Goal: Book appointment/travel/reservation

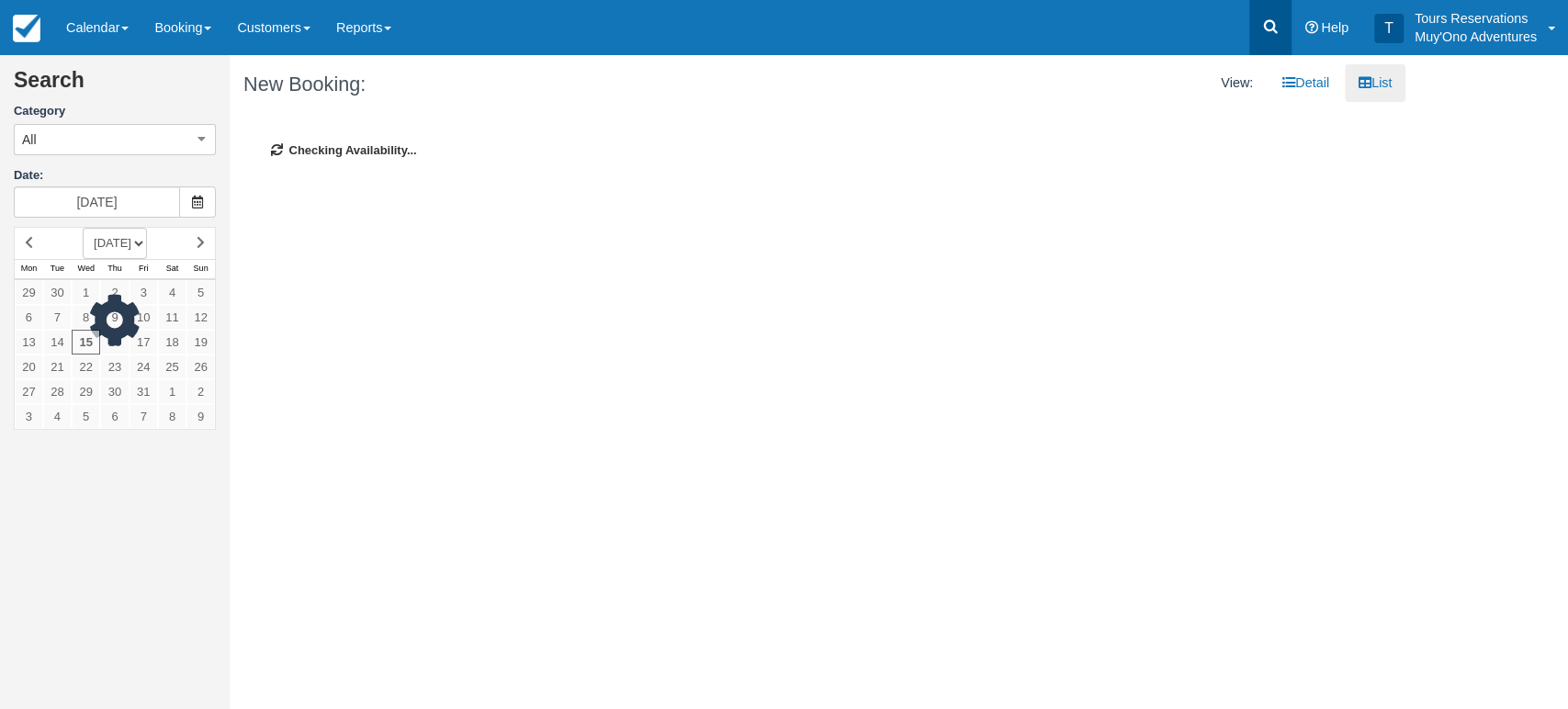
click at [1264, 35] on icon at bounding box center [1270, 26] width 19 height 19
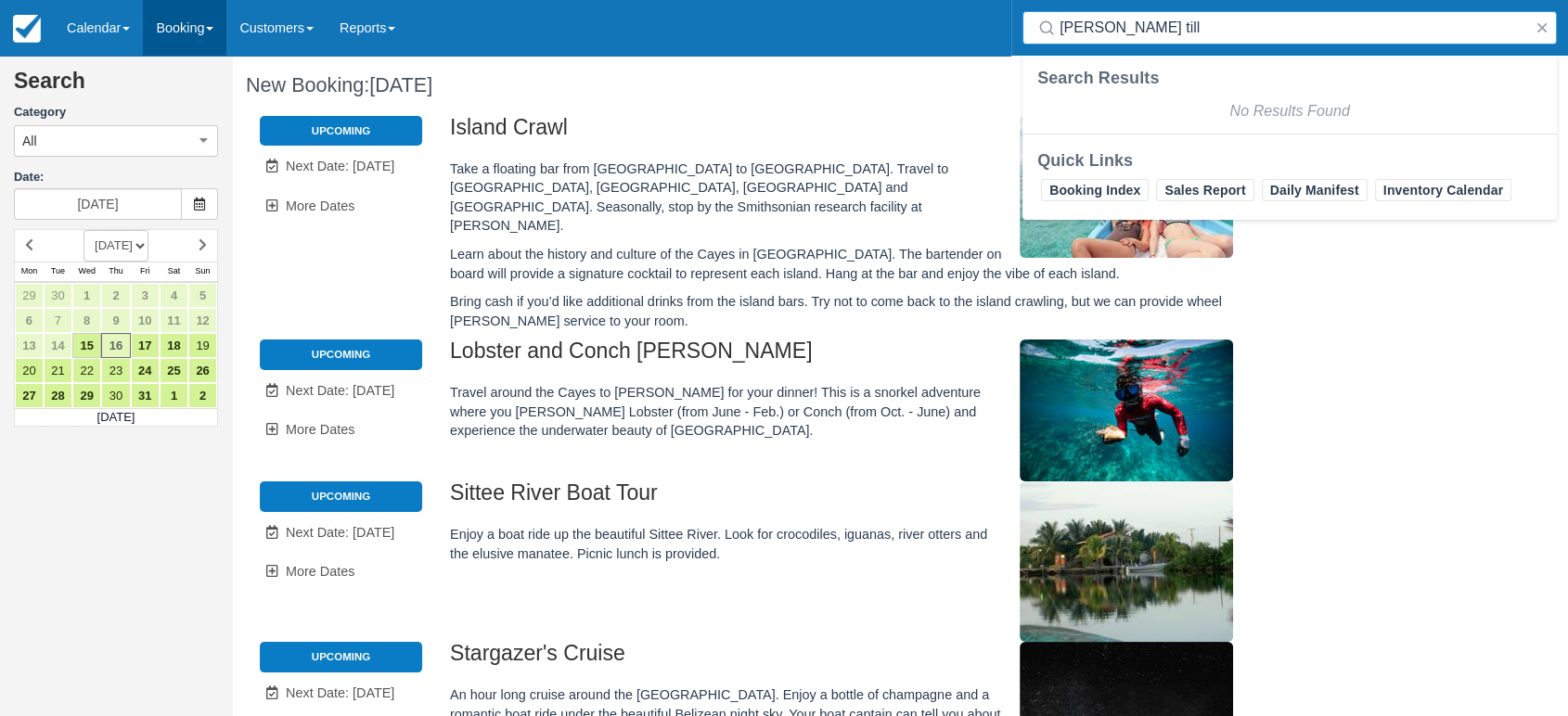
type input "ryann till"
click at [204, 28] on link "Booking" at bounding box center [184, 28] width 83 height 55
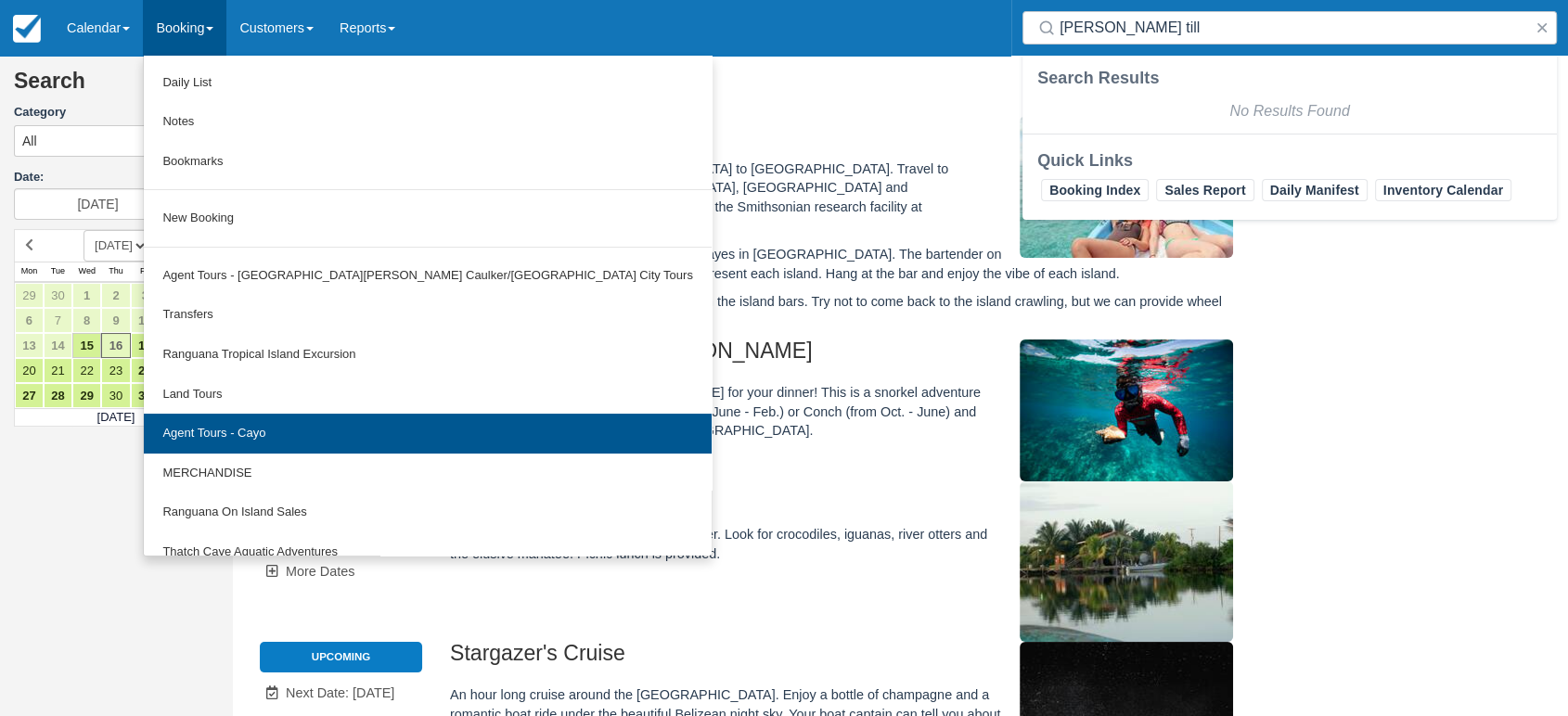
scroll to position [57, 0]
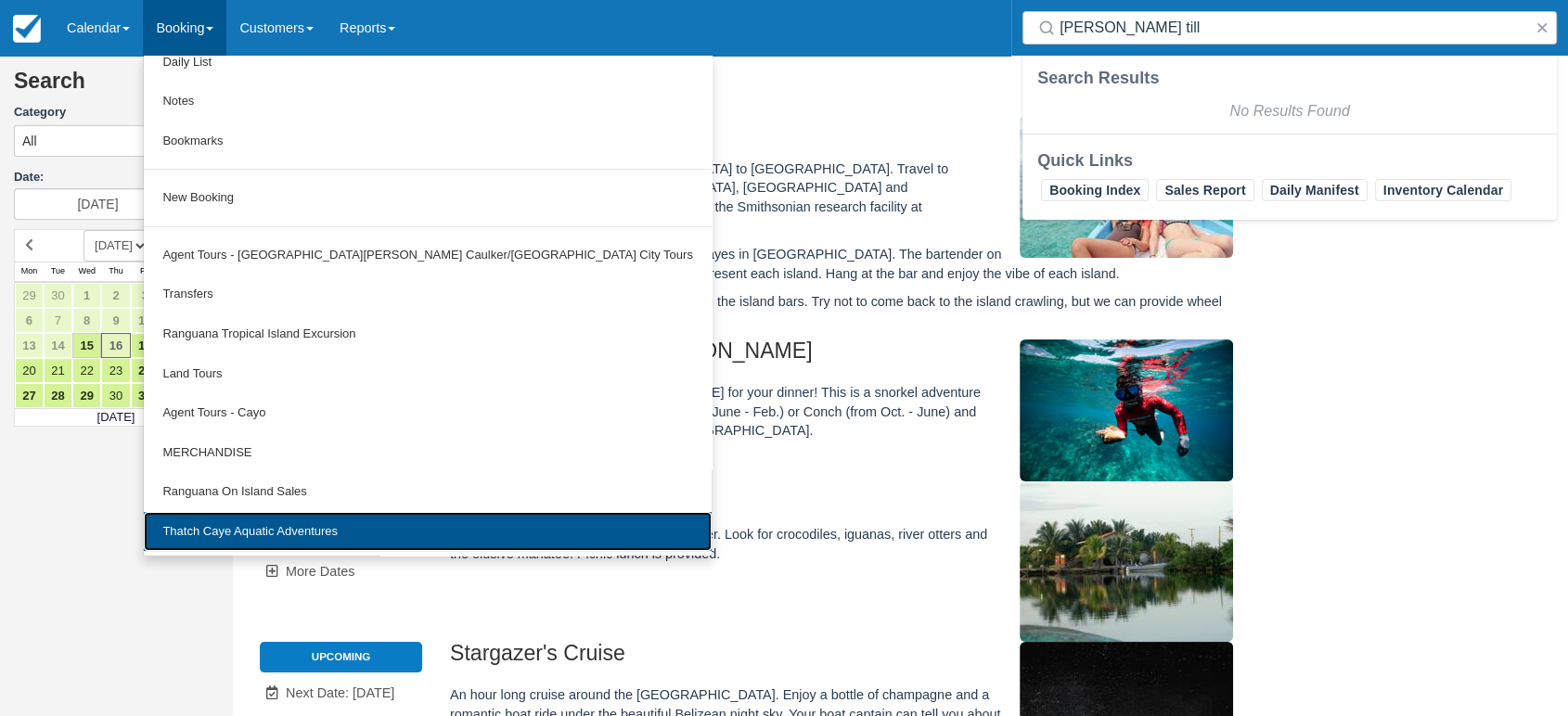
click at [277, 533] on link "Thatch Caye Aquatic Adventures" at bounding box center [427, 532] width 567 height 40
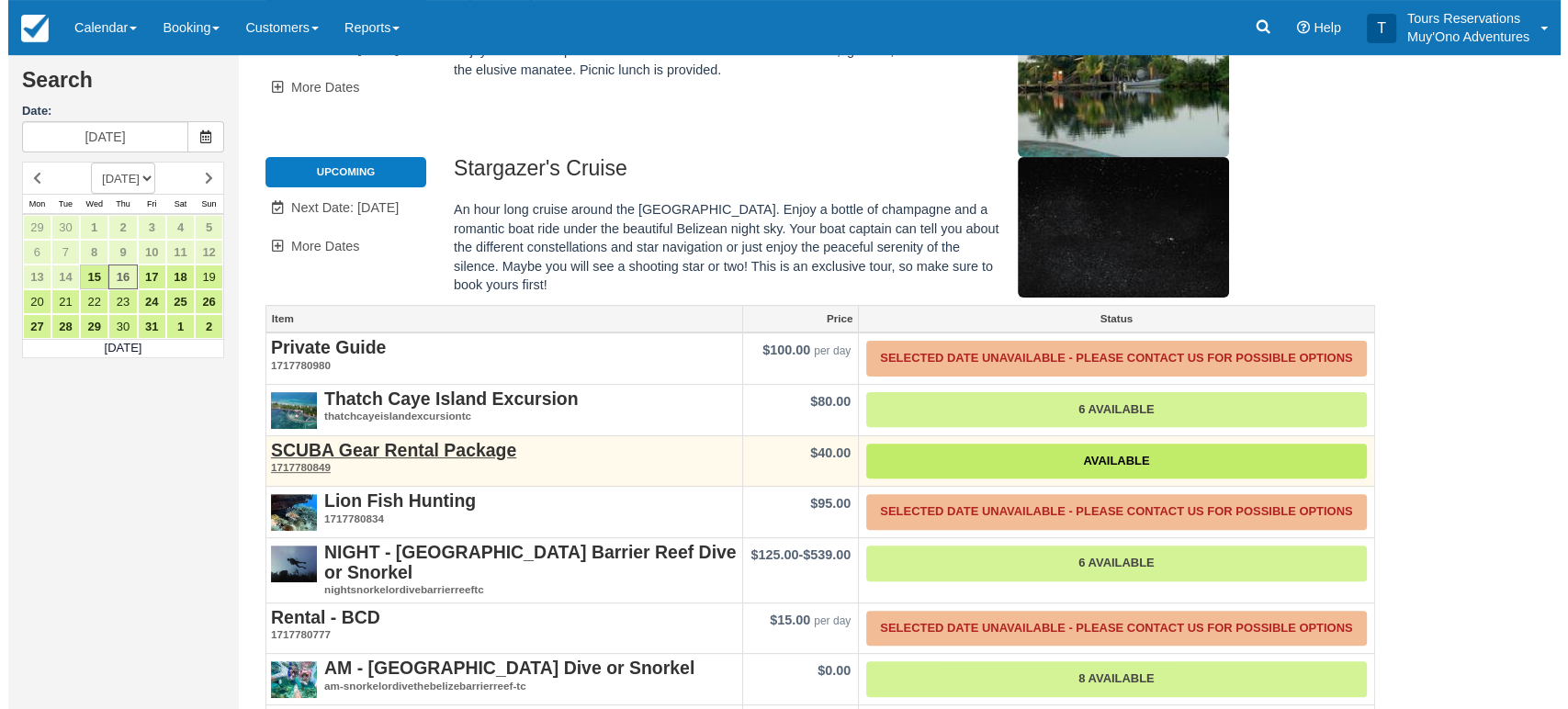
scroll to position [556, 0]
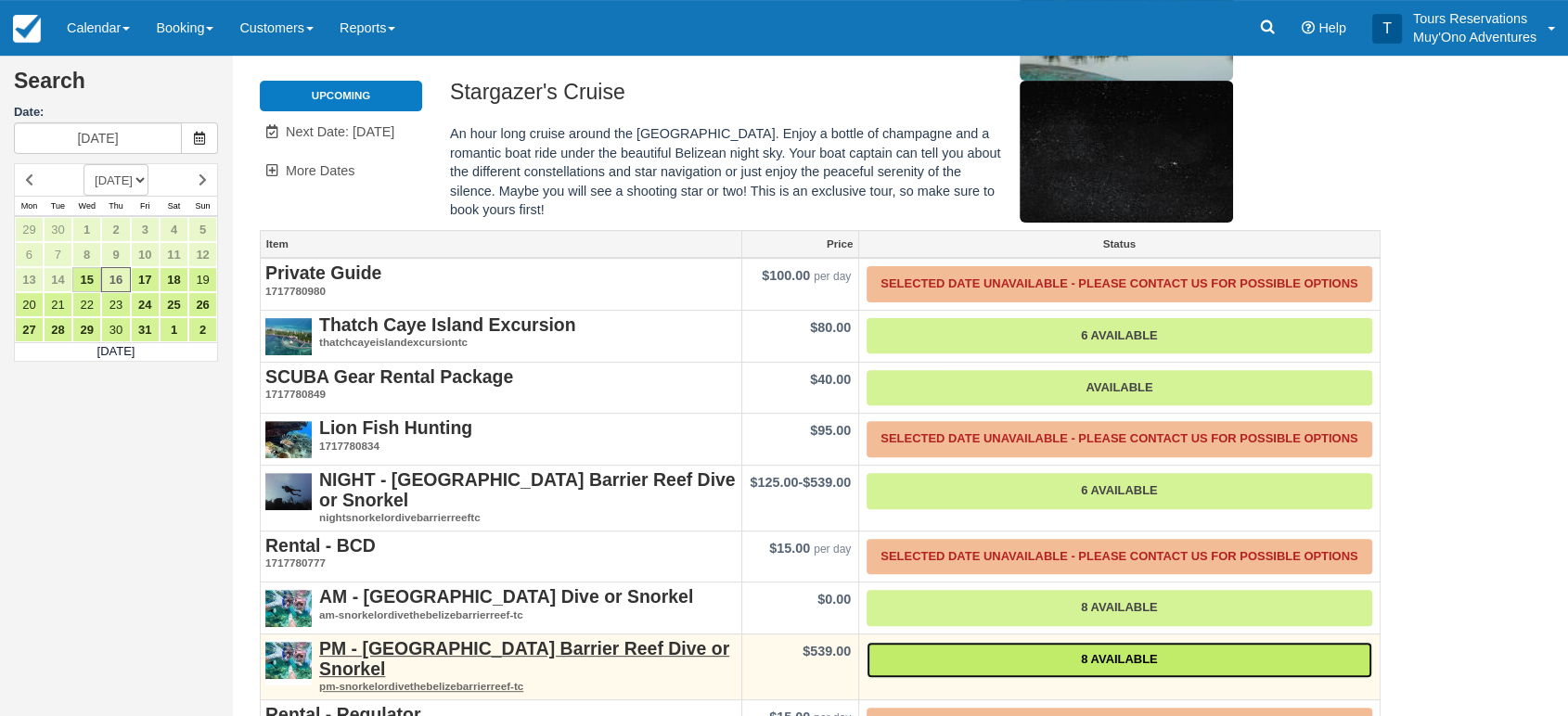
click at [1090, 642] on link "8 Available" at bounding box center [1119, 660] width 505 height 37
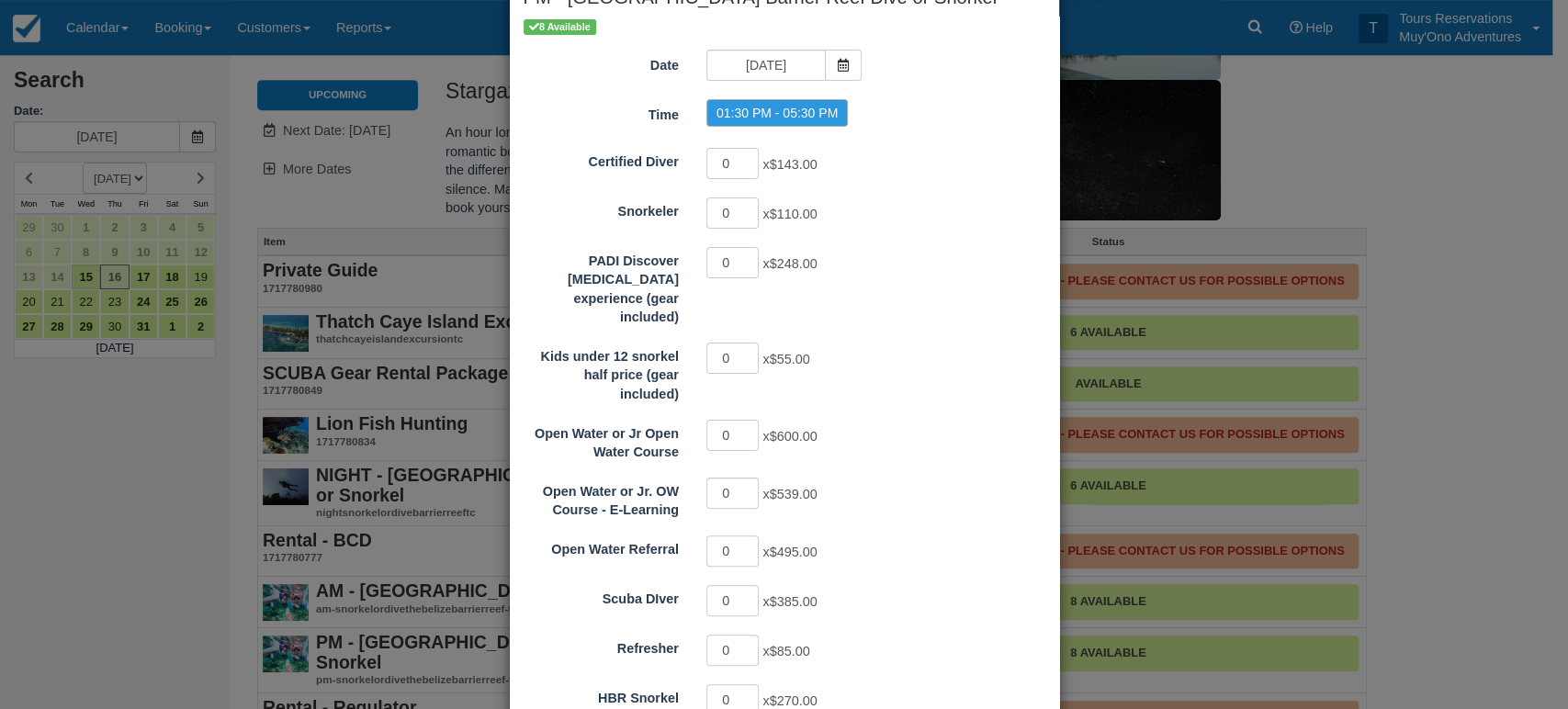
scroll to position [0, 0]
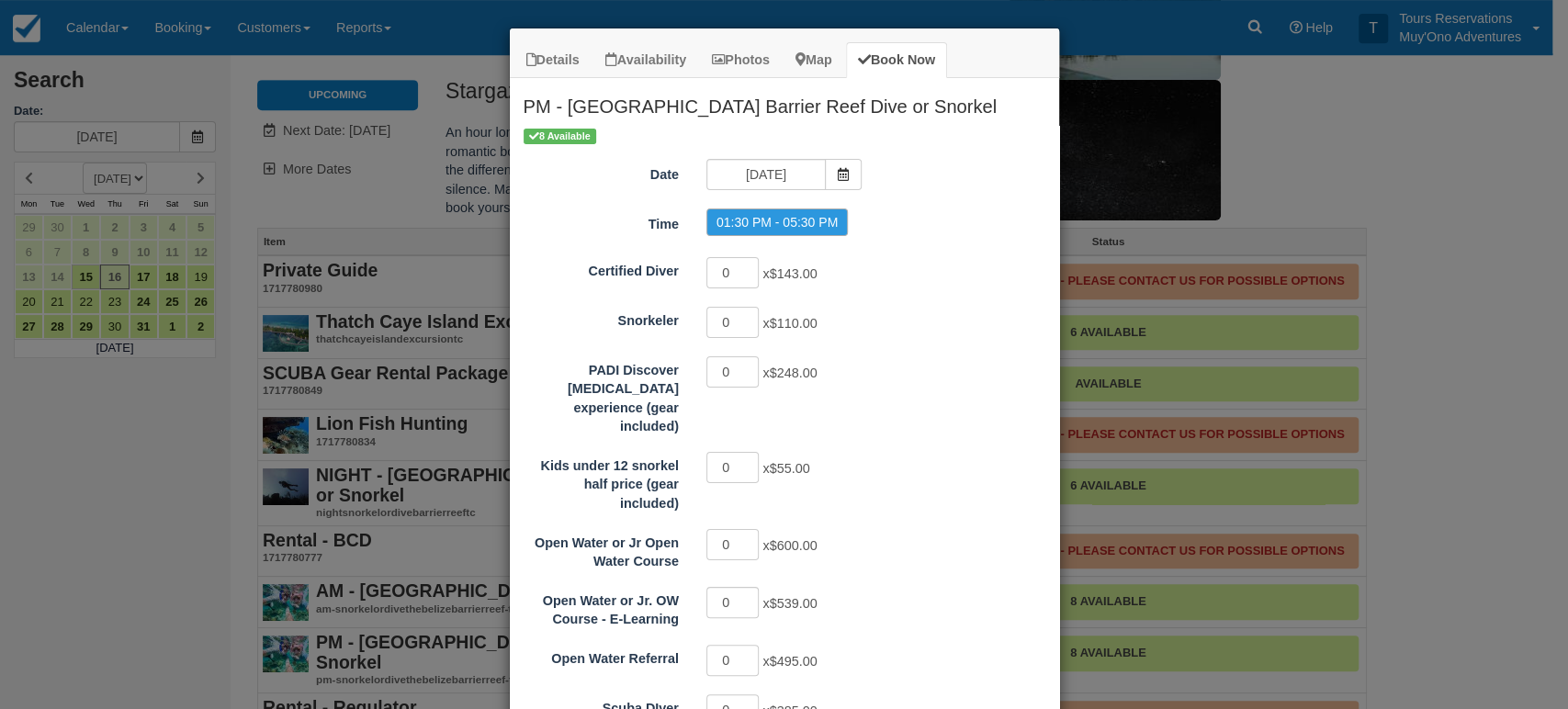
click at [1170, 189] on div "Details Availability Photos Map Book Now PM - Belize Barrier Reef Dive or Snork…" at bounding box center [784, 354] width 1568 height 709
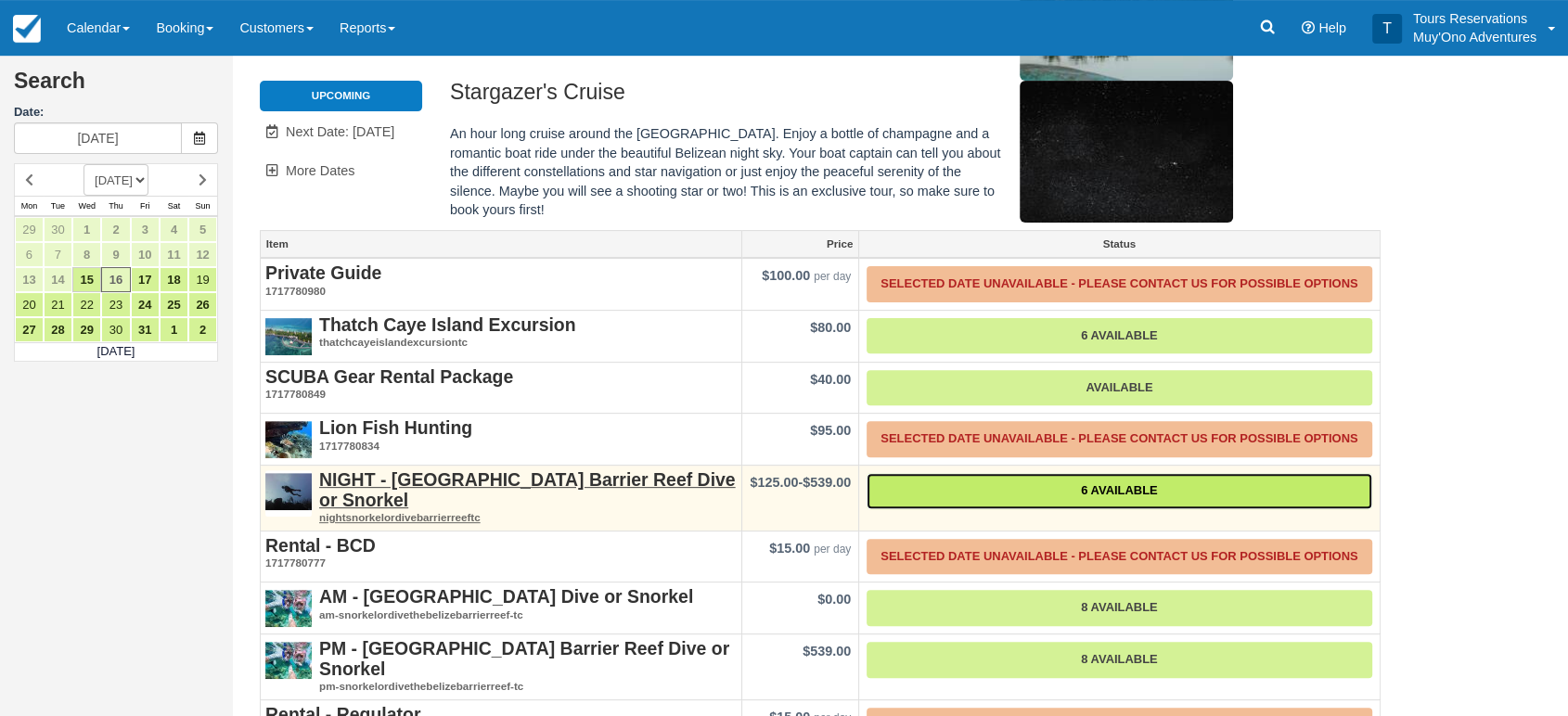
click at [1096, 473] on link "6 Available" at bounding box center [1119, 491] width 505 height 37
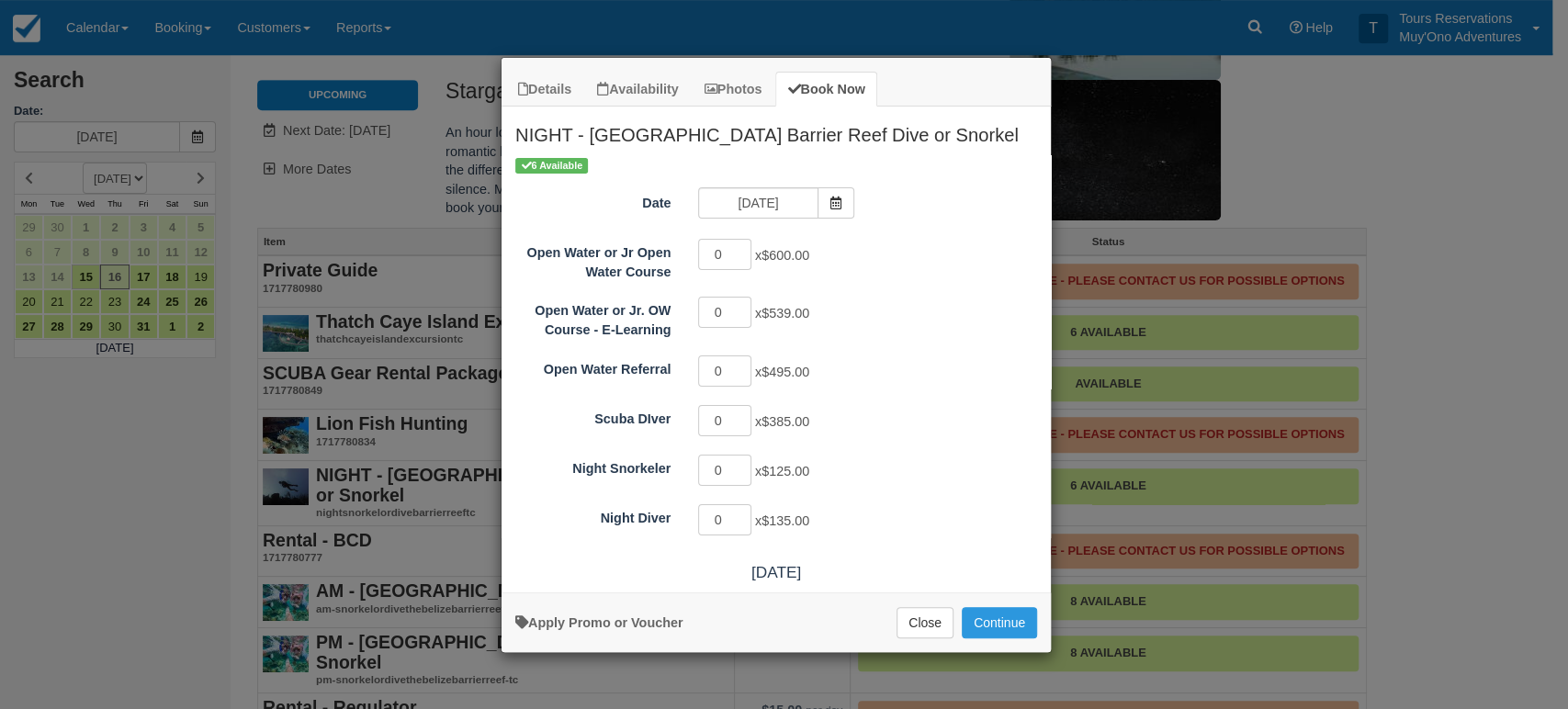
drag, startPoint x: 835, startPoint y: 204, endPoint x: 570, endPoint y: 5, distance: 331.4
click at [835, 204] on icon "Item Modal" at bounding box center [835, 202] width 13 height 13
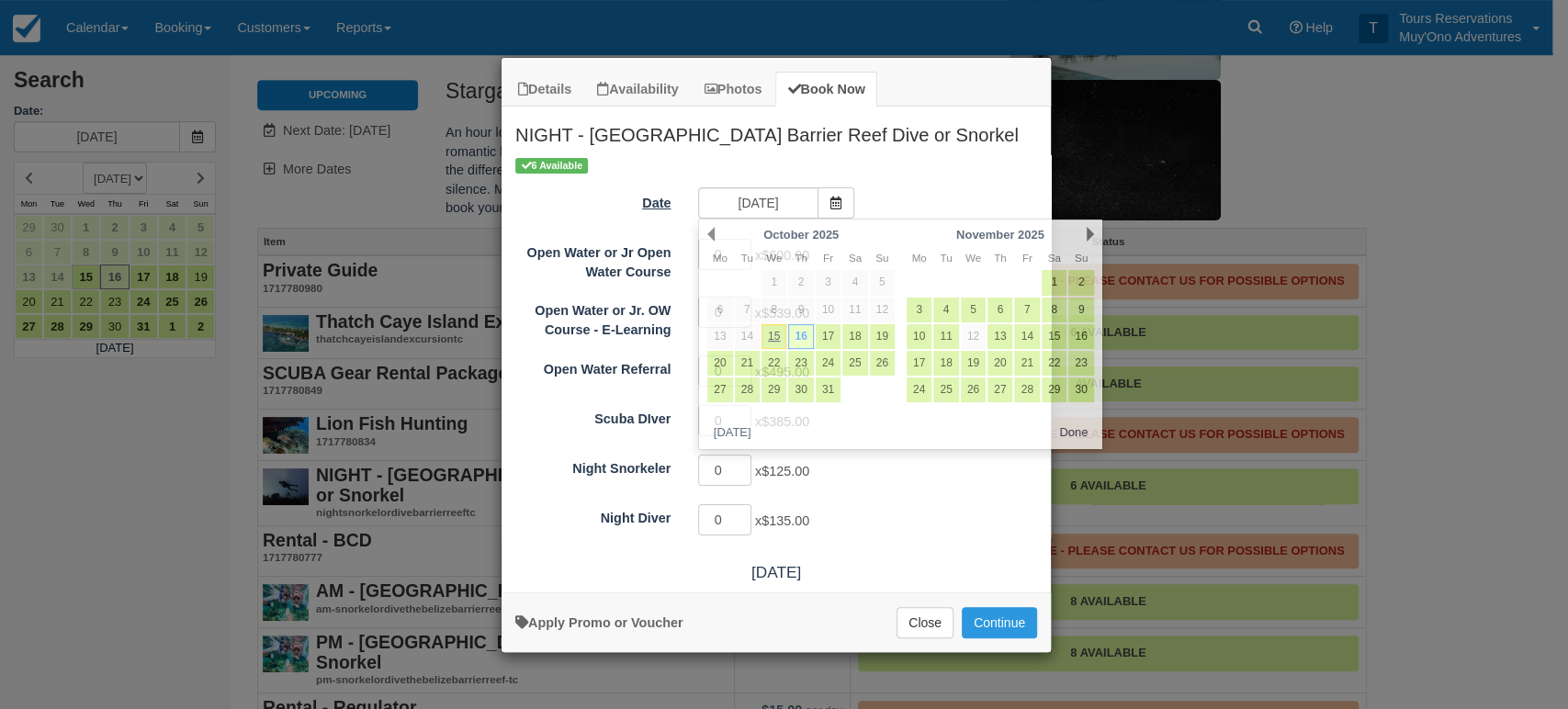
click at [617, 205] on label "Date" at bounding box center [592, 200] width 182 height 25
click at [698, 205] on input "10/16/25" at bounding box center [758, 203] width 120 height 31
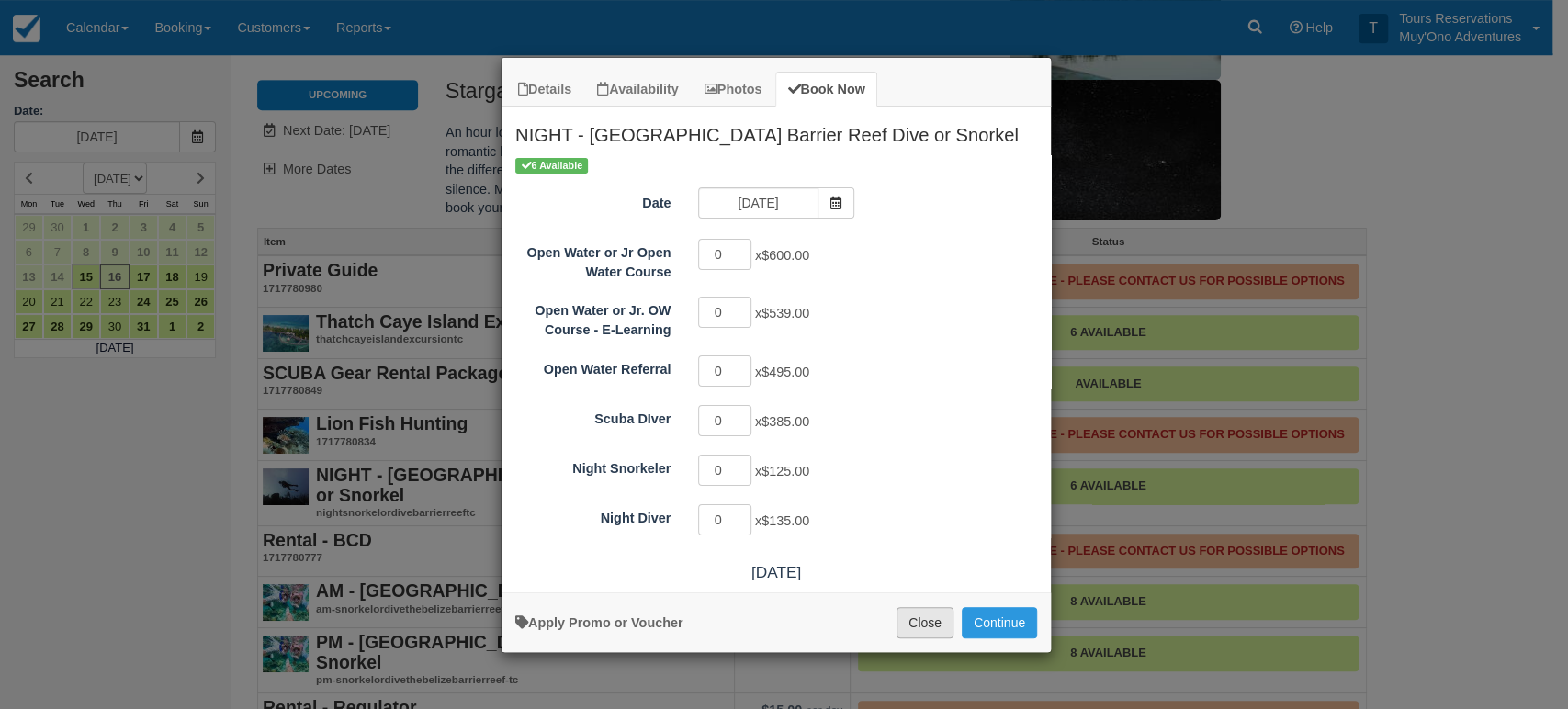
click at [924, 624] on button "Close" at bounding box center [925, 623] width 57 height 31
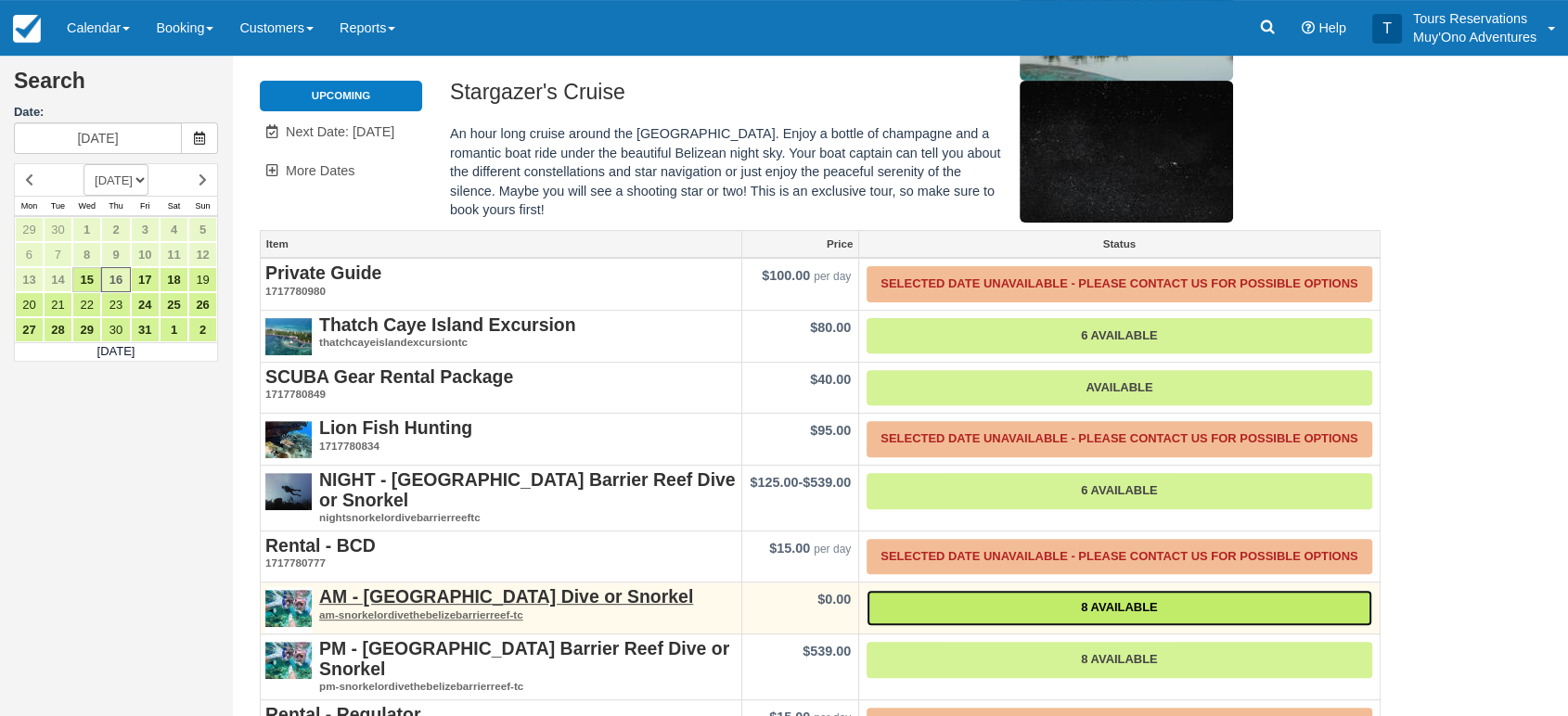
click at [1062, 590] on link "8 Available" at bounding box center [1119, 608] width 505 height 37
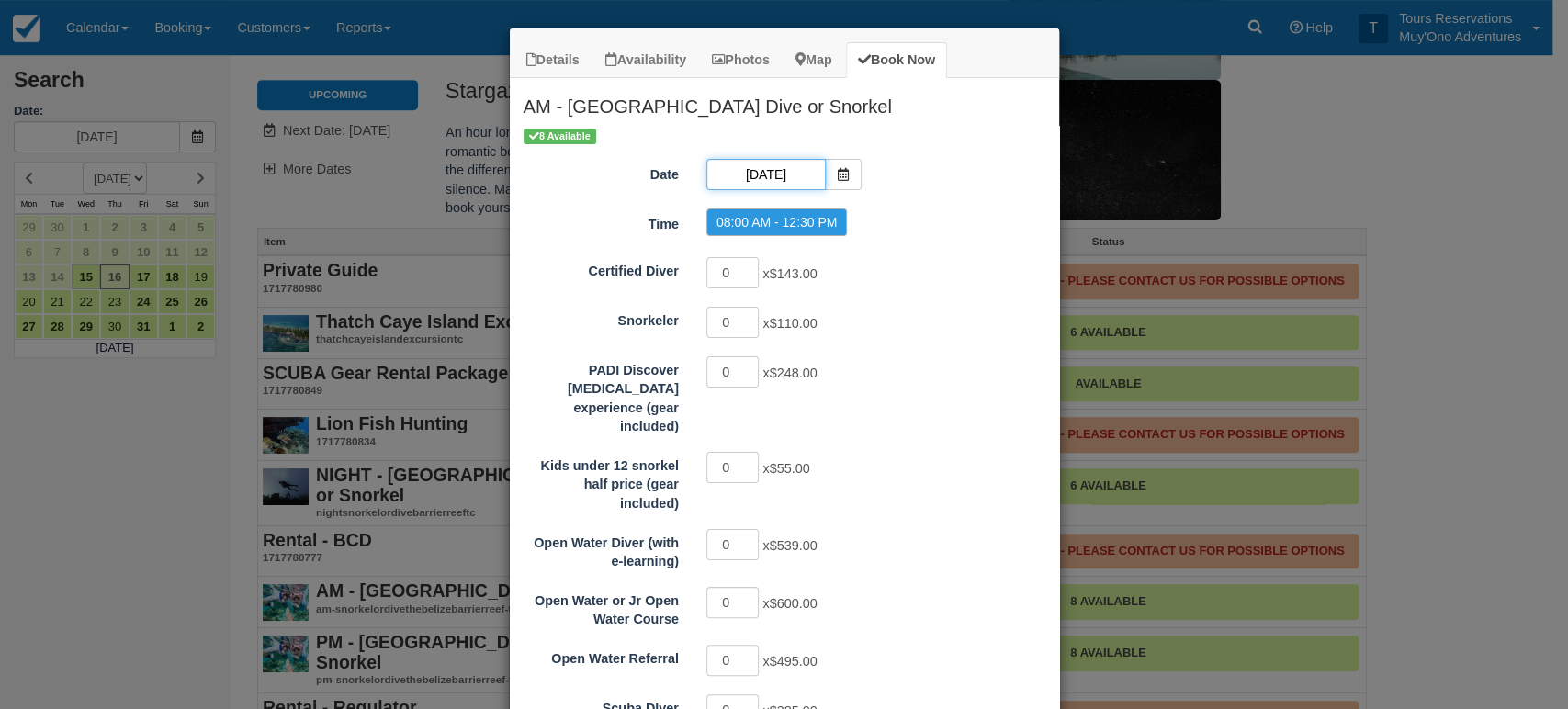
click at [747, 167] on input "10/16/25" at bounding box center [766, 175] width 120 height 31
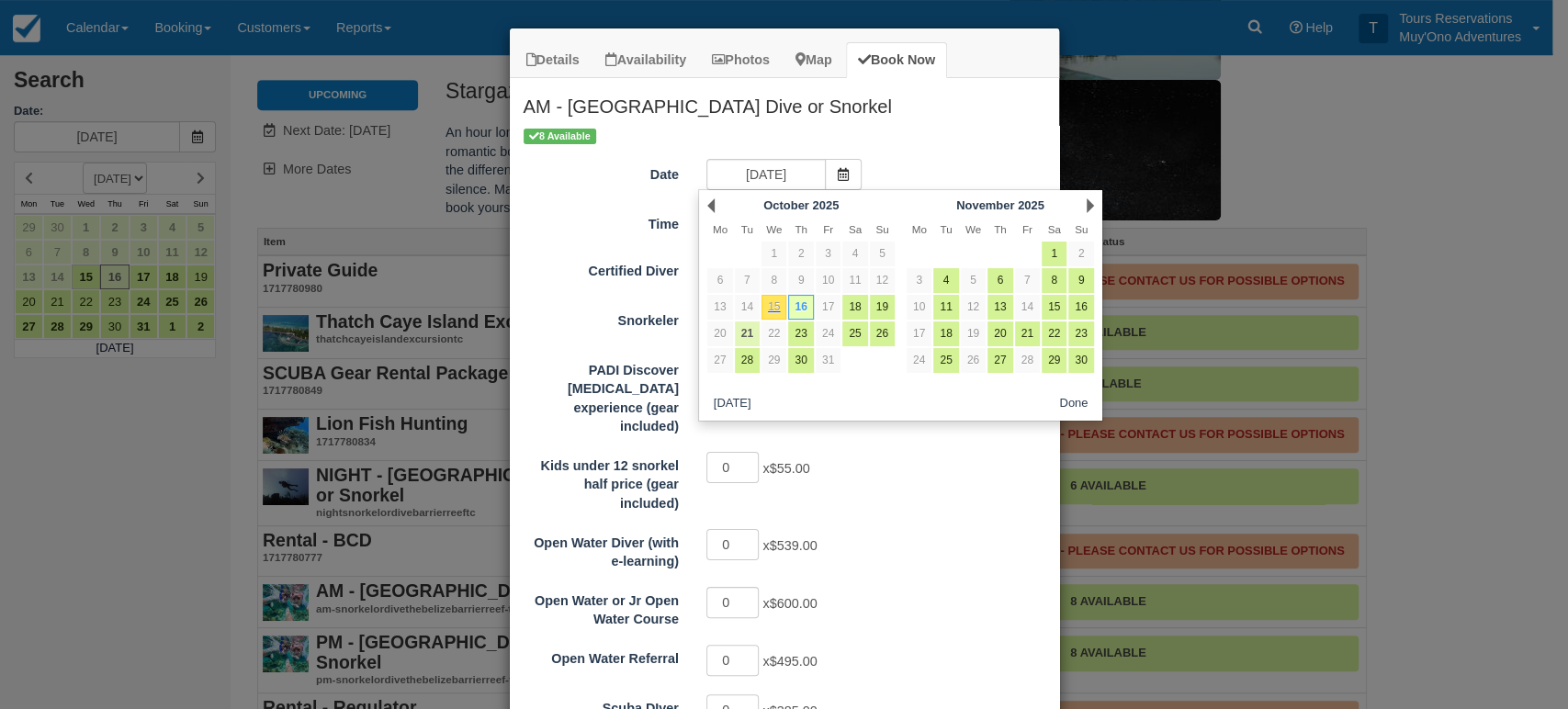
click at [743, 334] on link "21" at bounding box center [746, 333] width 25 height 25
type input "10/21/25"
radio input "false"
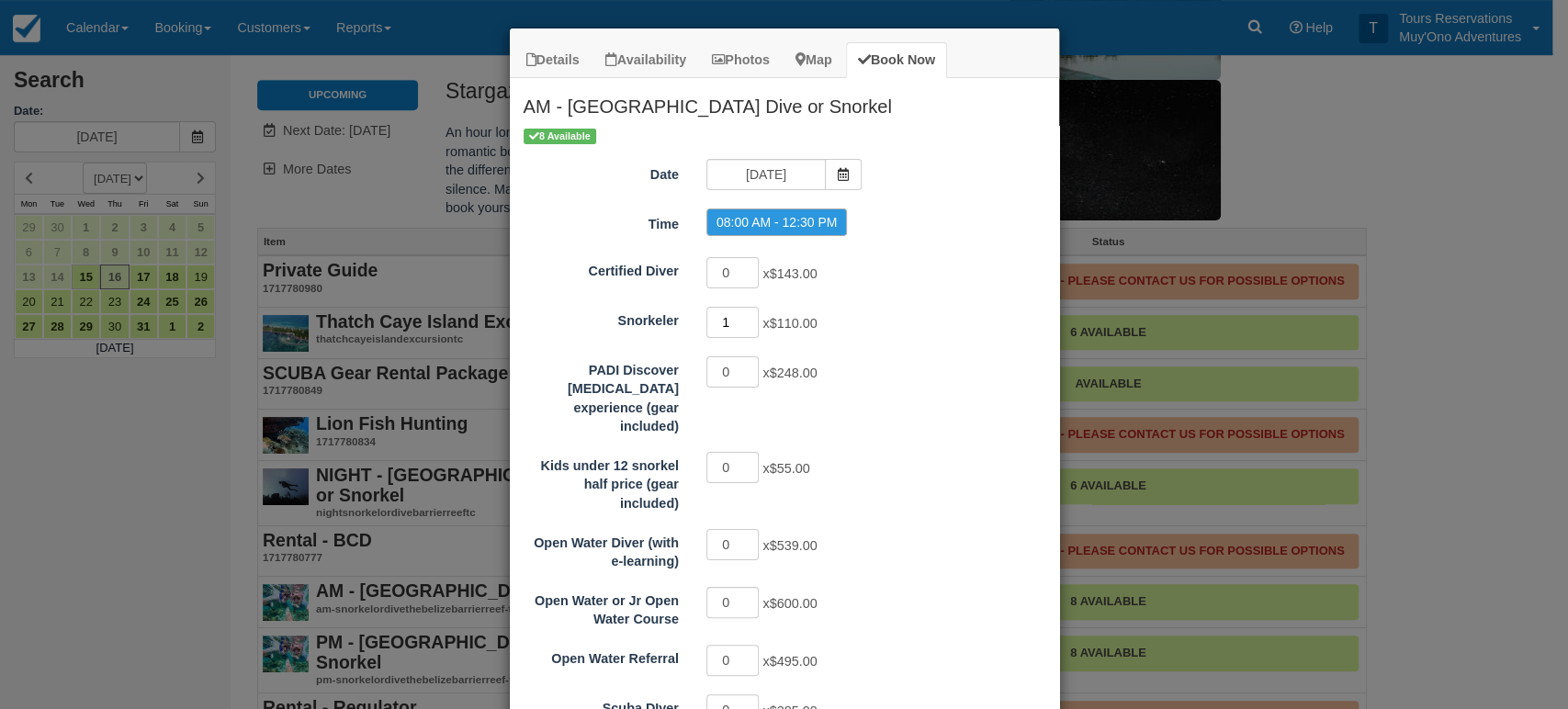
click at [745, 316] on input "1" at bounding box center [733, 323] width 53 height 31
click at [745, 316] on input "2" at bounding box center [733, 323] width 53 height 31
click at [745, 316] on input "4" at bounding box center [733, 323] width 53 height 31
click at [745, 316] on input "5" at bounding box center [733, 323] width 53 height 31
click at [745, 316] on input "6" at bounding box center [733, 323] width 53 height 31
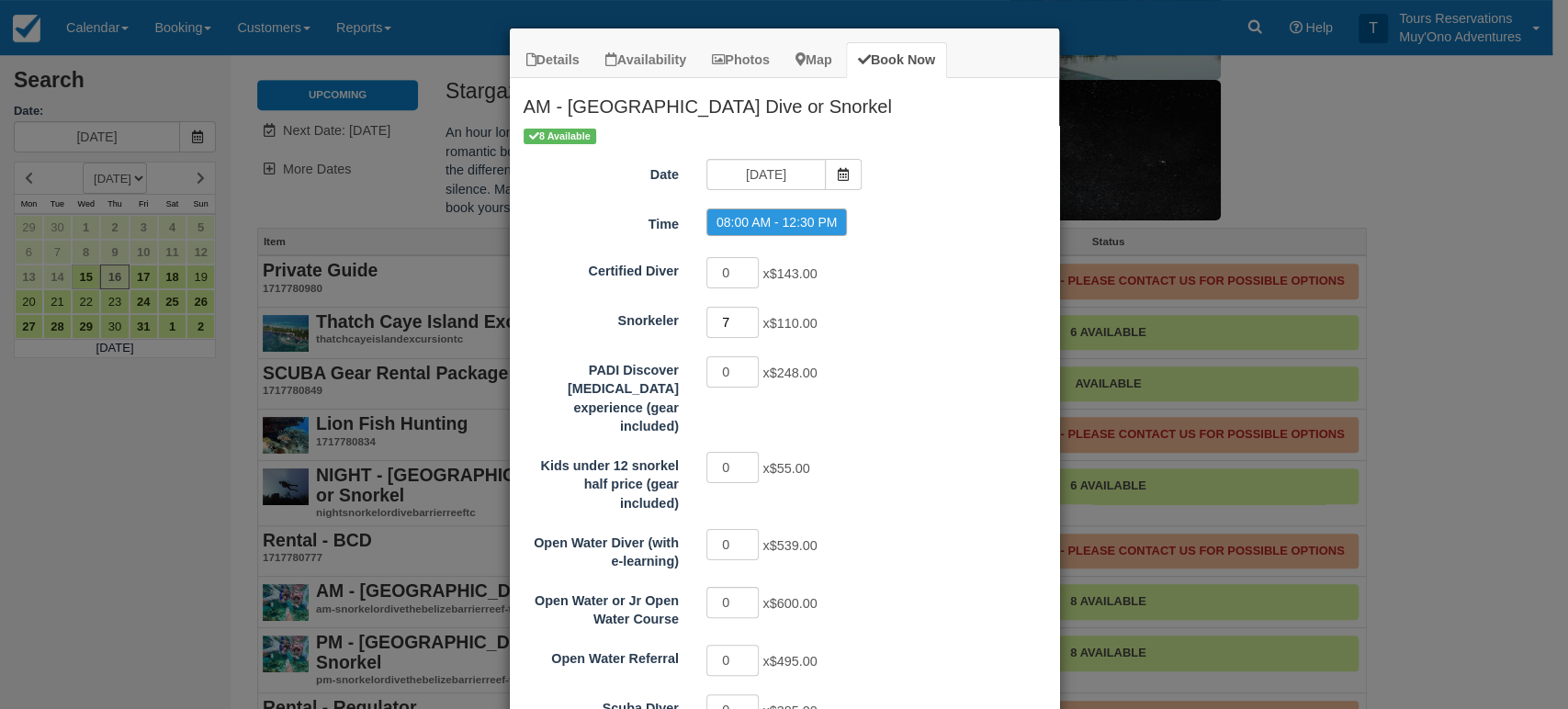
click at [745, 316] on input "7" at bounding box center [733, 323] width 53 height 31
click at [745, 316] on input "8" at bounding box center [733, 323] width 53 height 31
click at [743, 315] on input "9" at bounding box center [733, 323] width 53 height 31
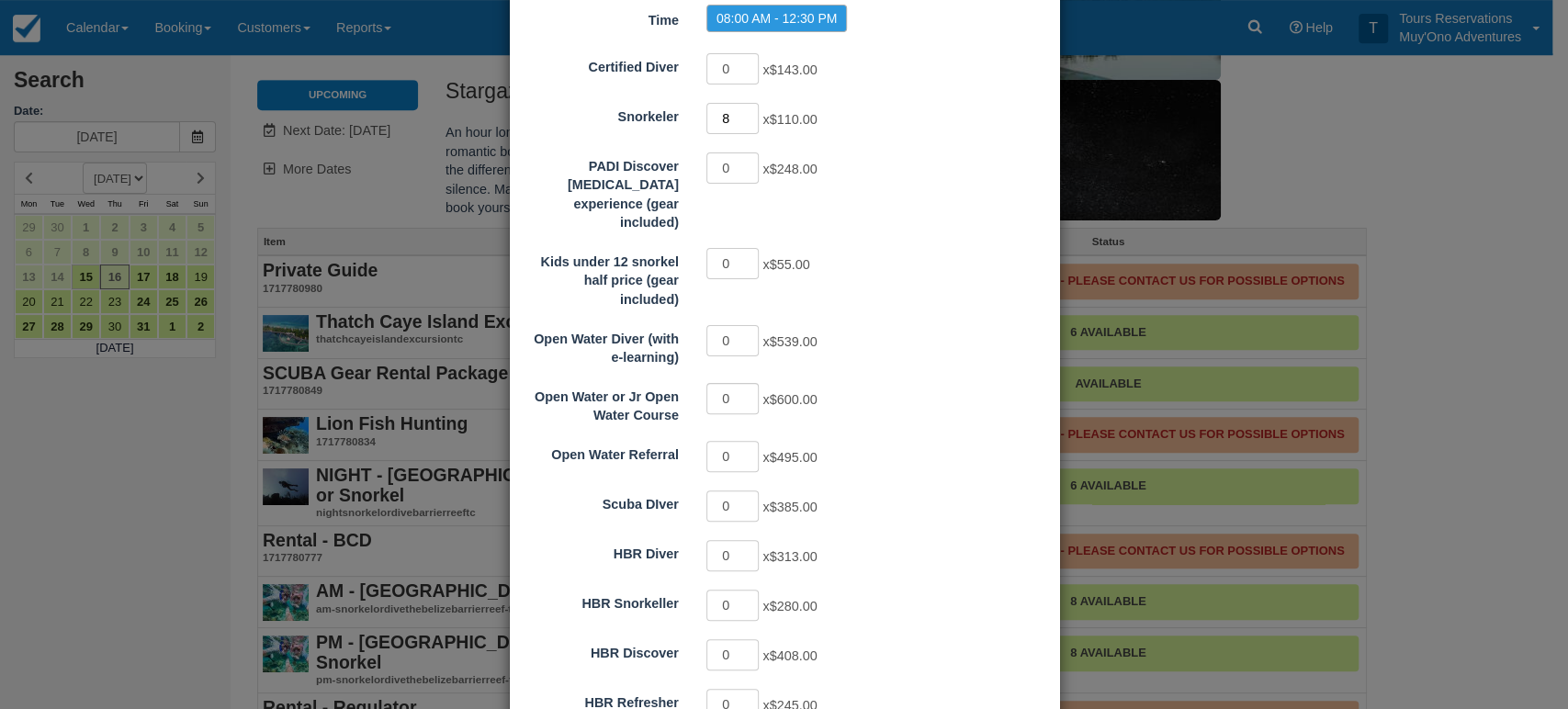
type input "8"
click at [745, 109] on input "8" at bounding box center [733, 119] width 53 height 31
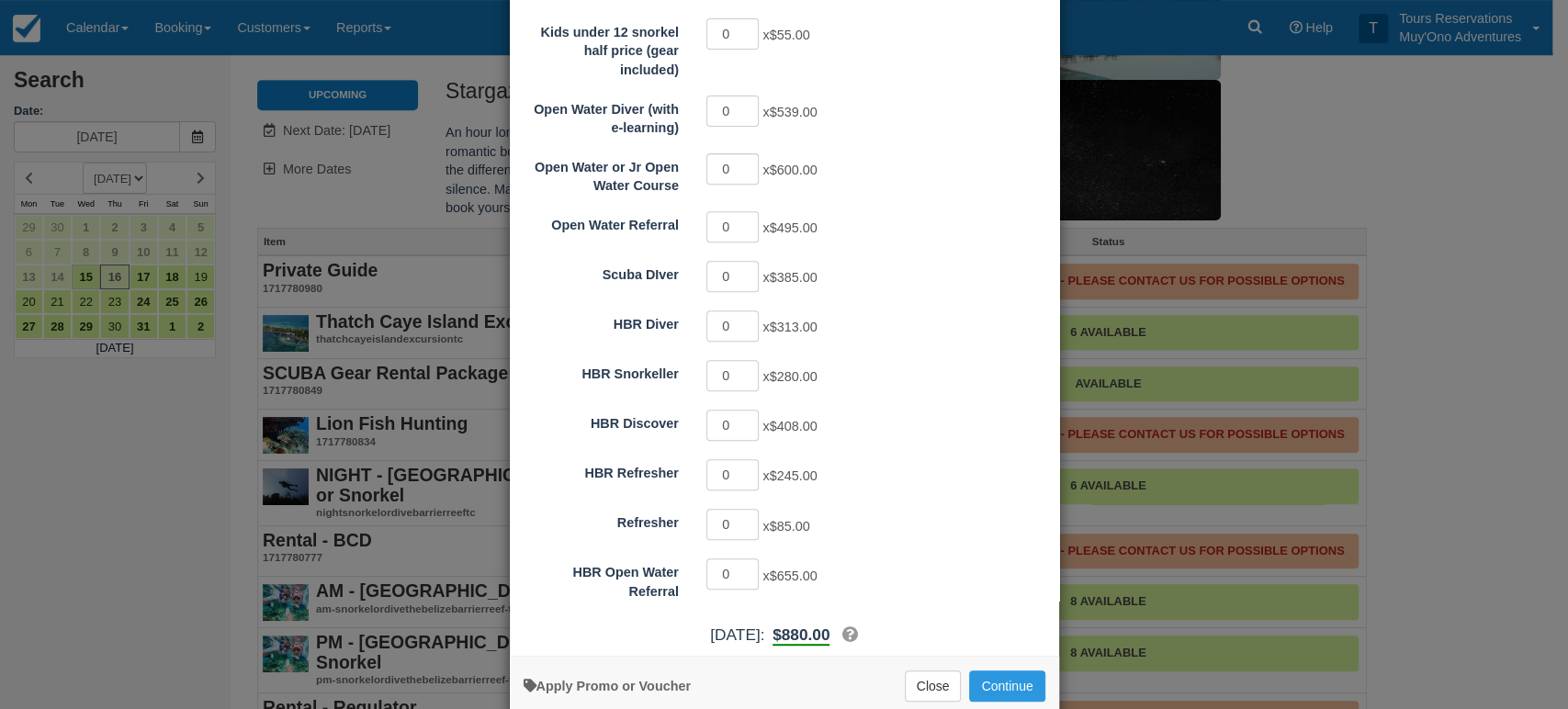
scroll to position [447, 0]
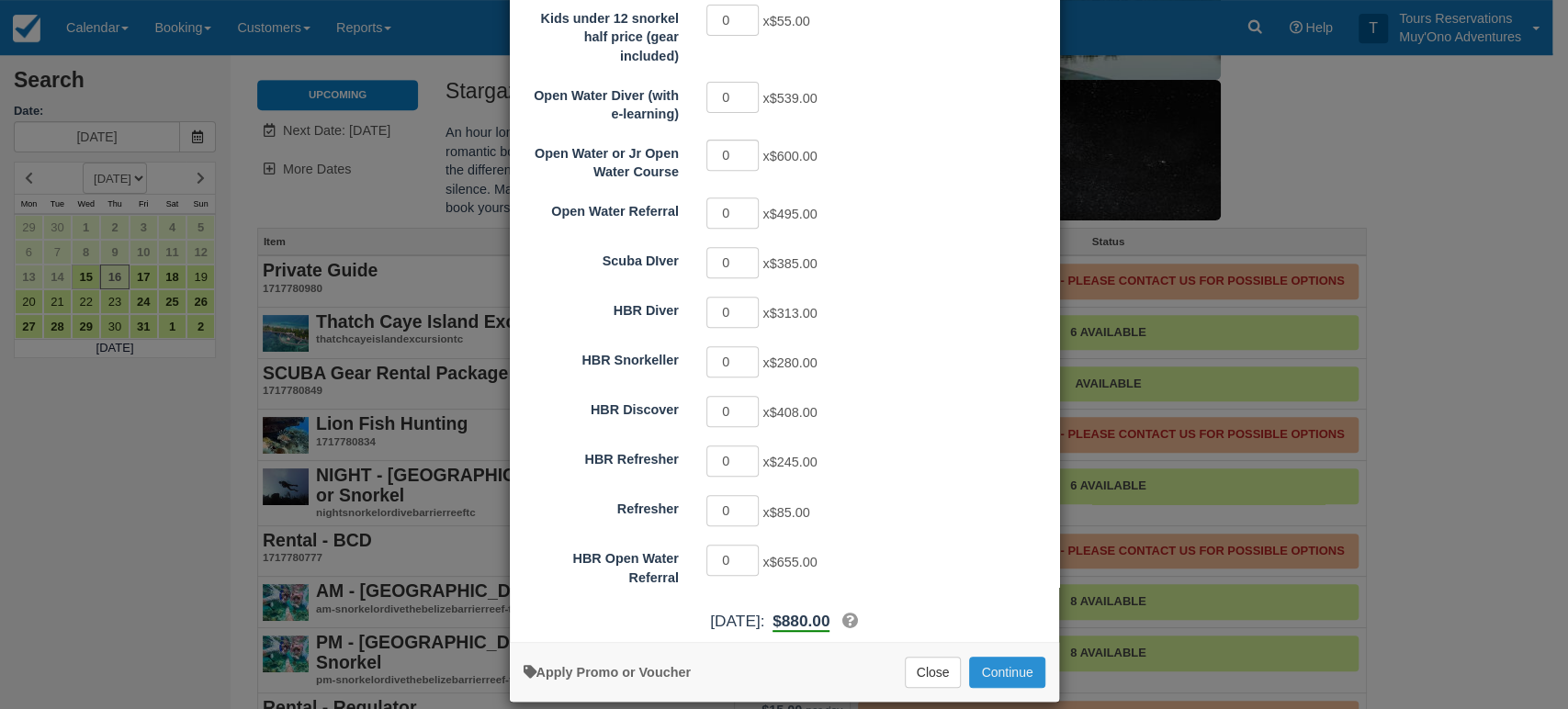
click at [988, 657] on button "Continue" at bounding box center [1006, 673] width 76 height 31
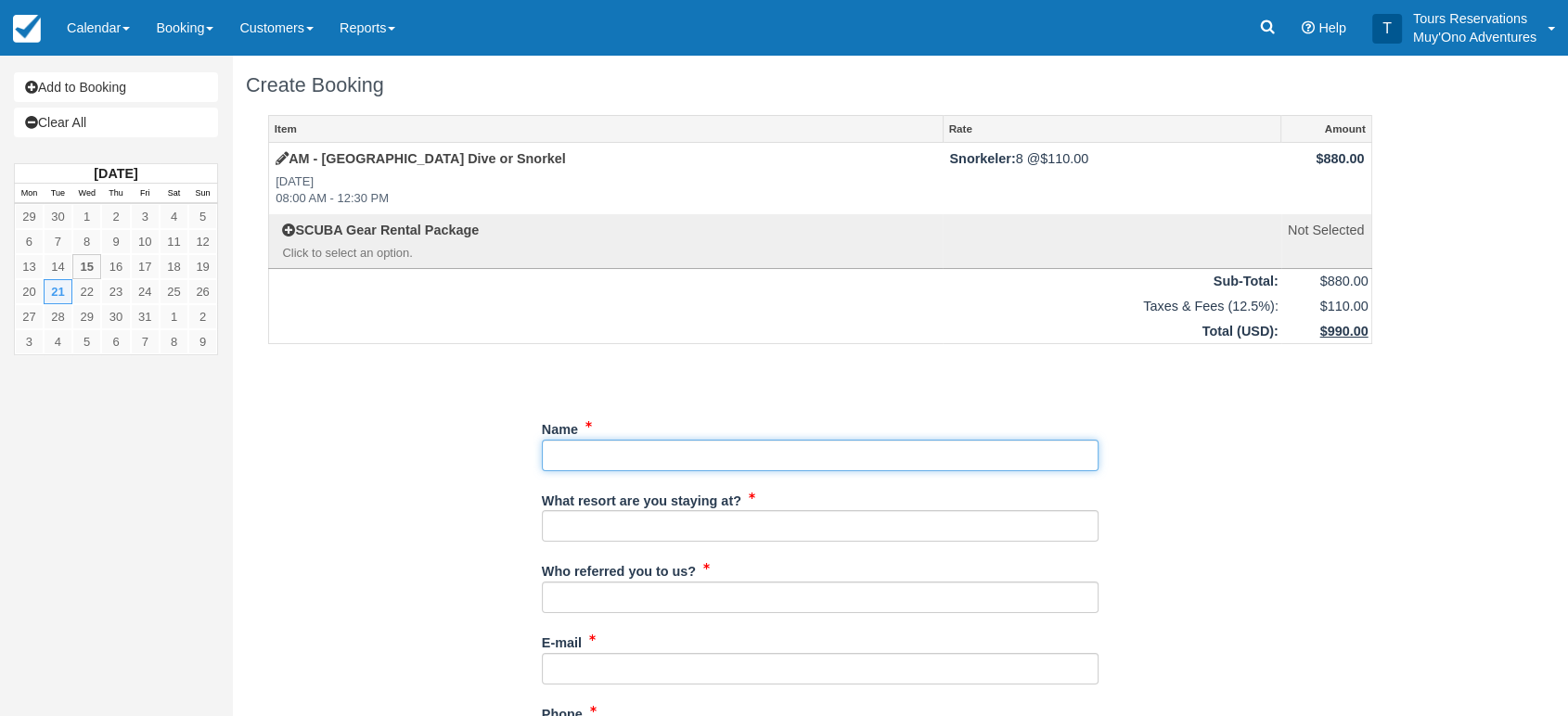
click at [622, 446] on input "Name" at bounding box center [820, 456] width 557 height 32
type input "[PERSON_NAME] - retreat leader"
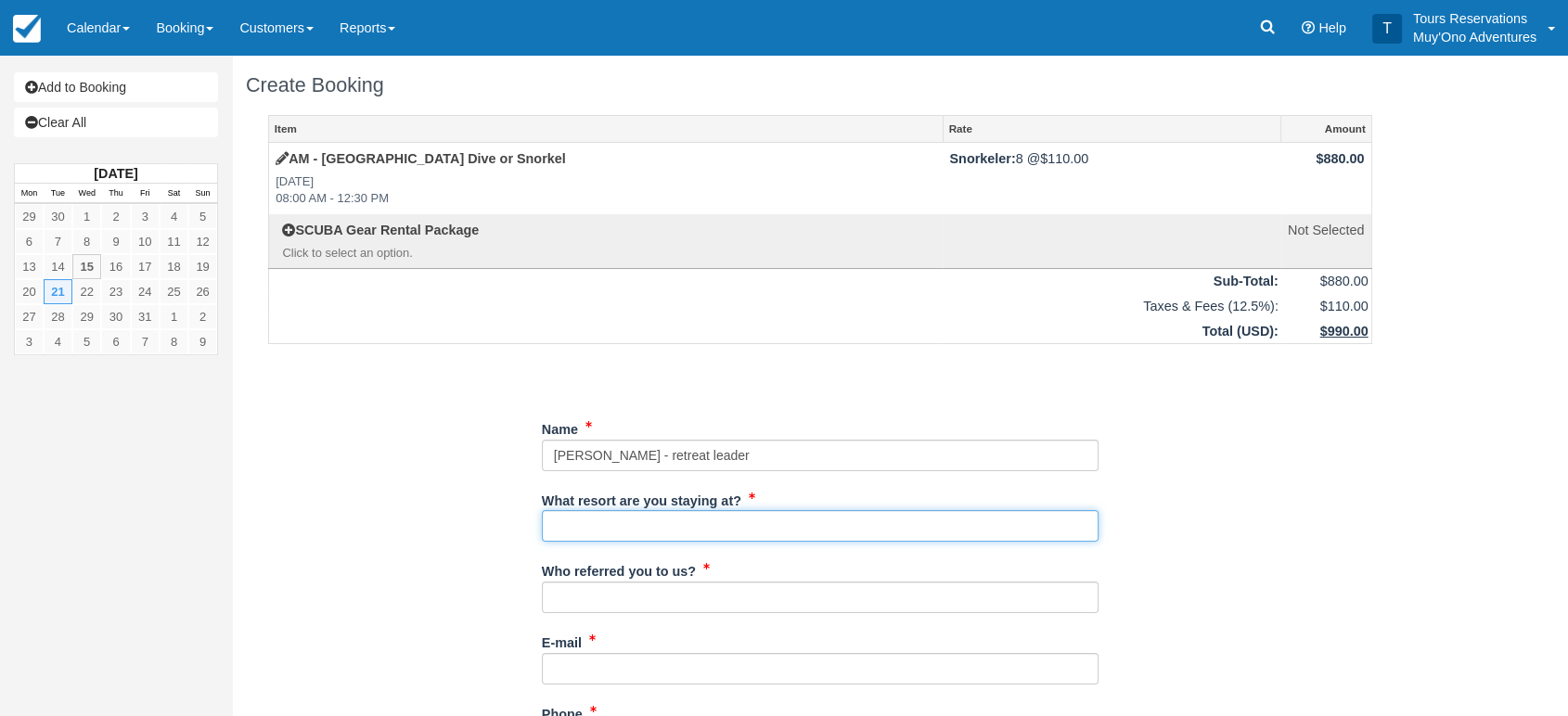
click at [620, 531] on input "What resort are you staying at?" at bounding box center [820, 526] width 557 height 32
type input "tc"
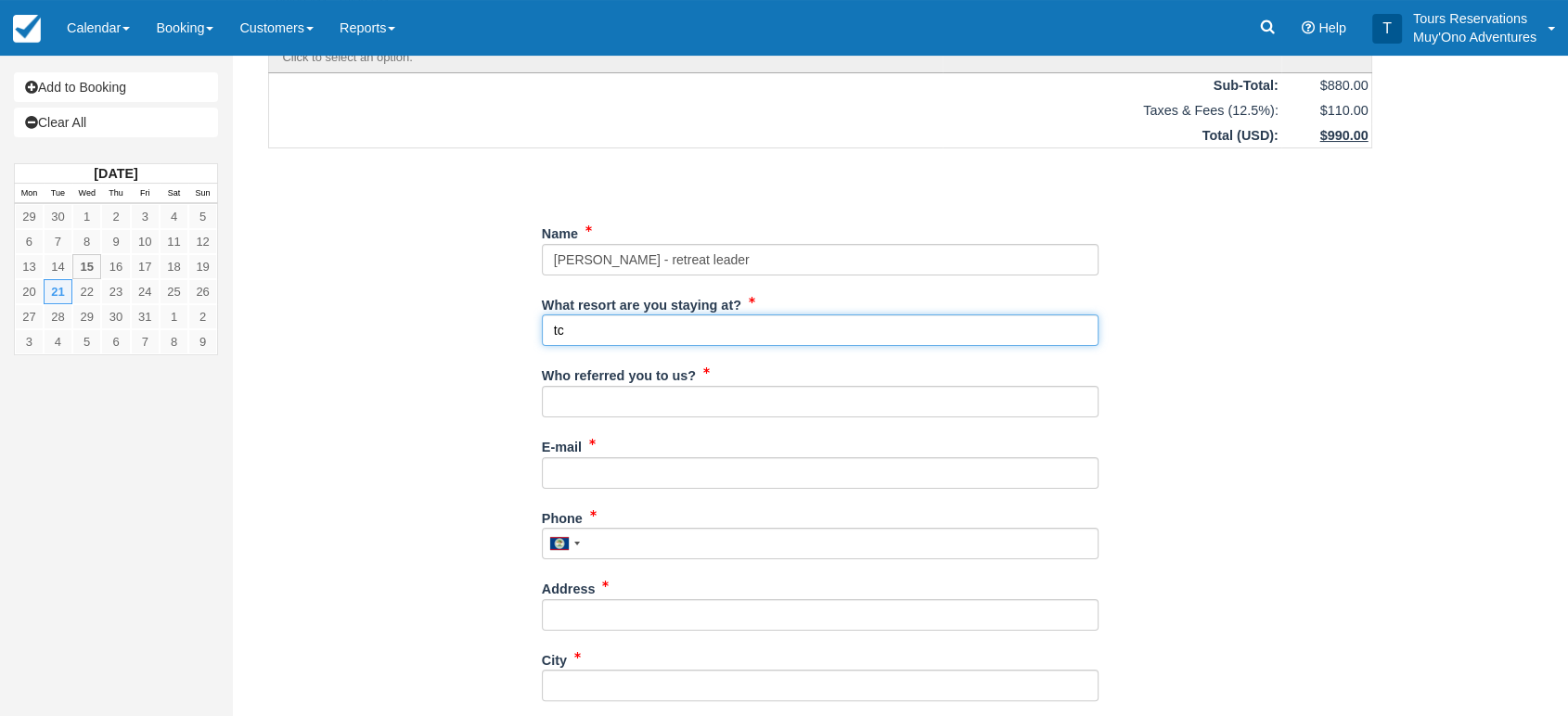
scroll to position [206, 0]
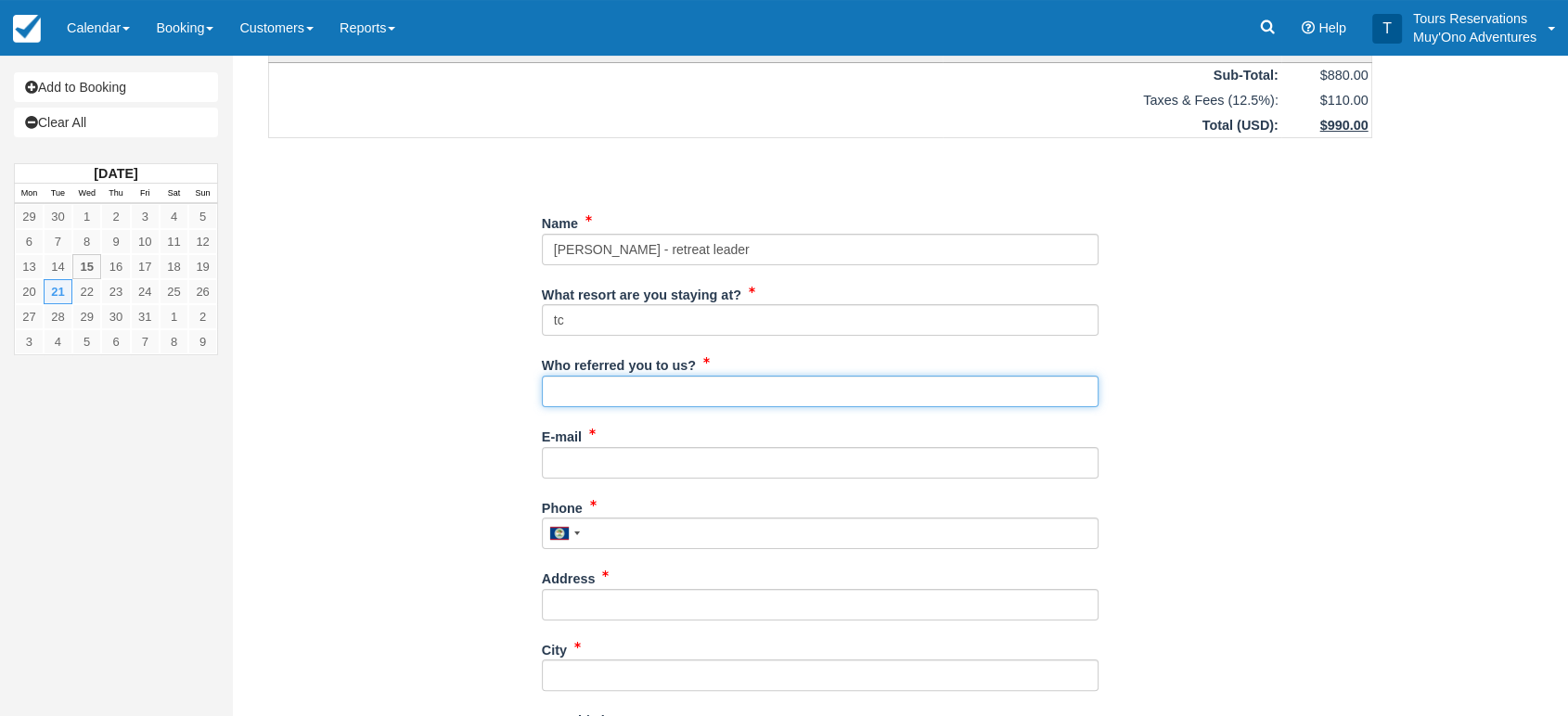
click at [654, 375] on input "Who referred you to us?" at bounding box center [820, 391] width 557 height 32
type input "michelle"
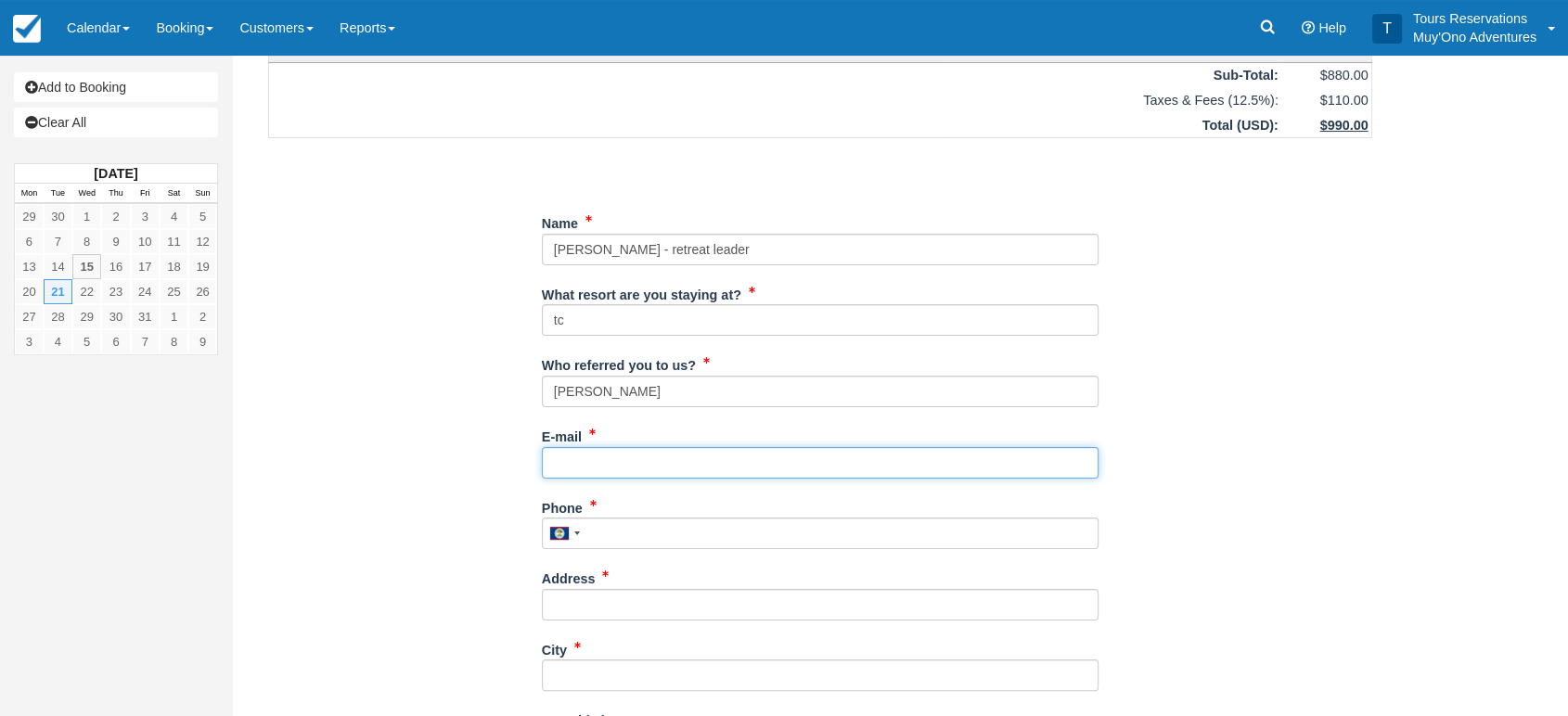
click at [611, 463] on input "E-mail" at bounding box center [820, 462] width 557 height 32
type input "michelle.r.hopkins2@gmail.com"
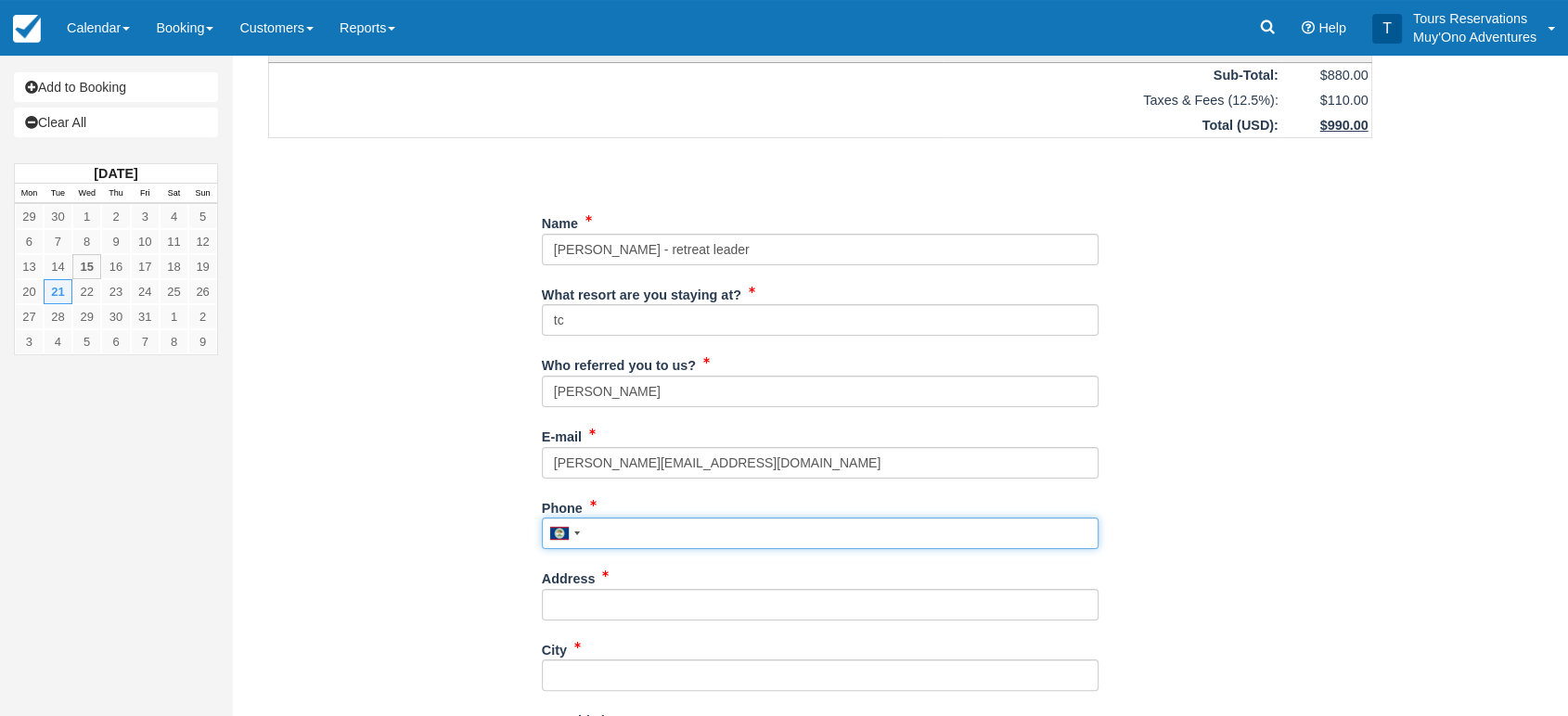
type input "2103647567"
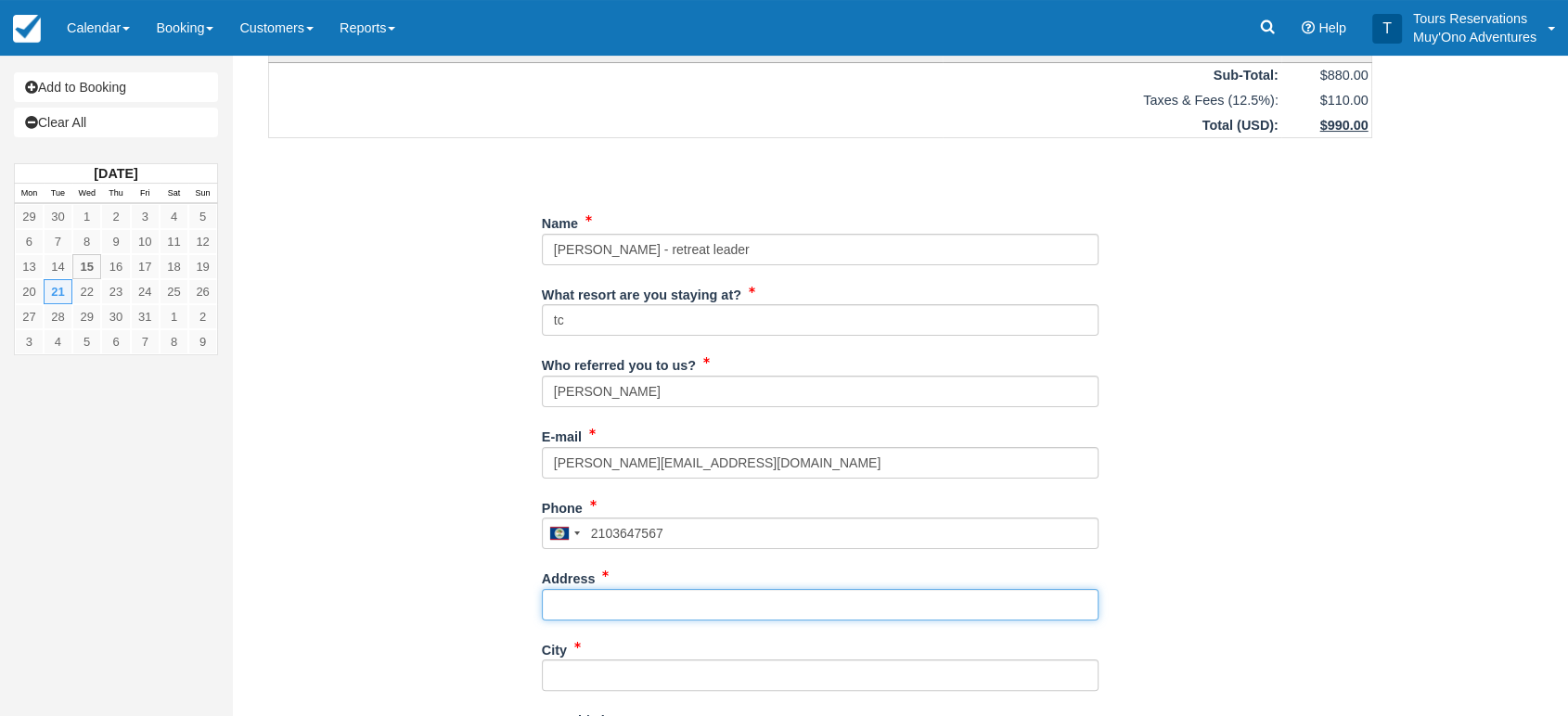
type input "639 Stonewood Ln"
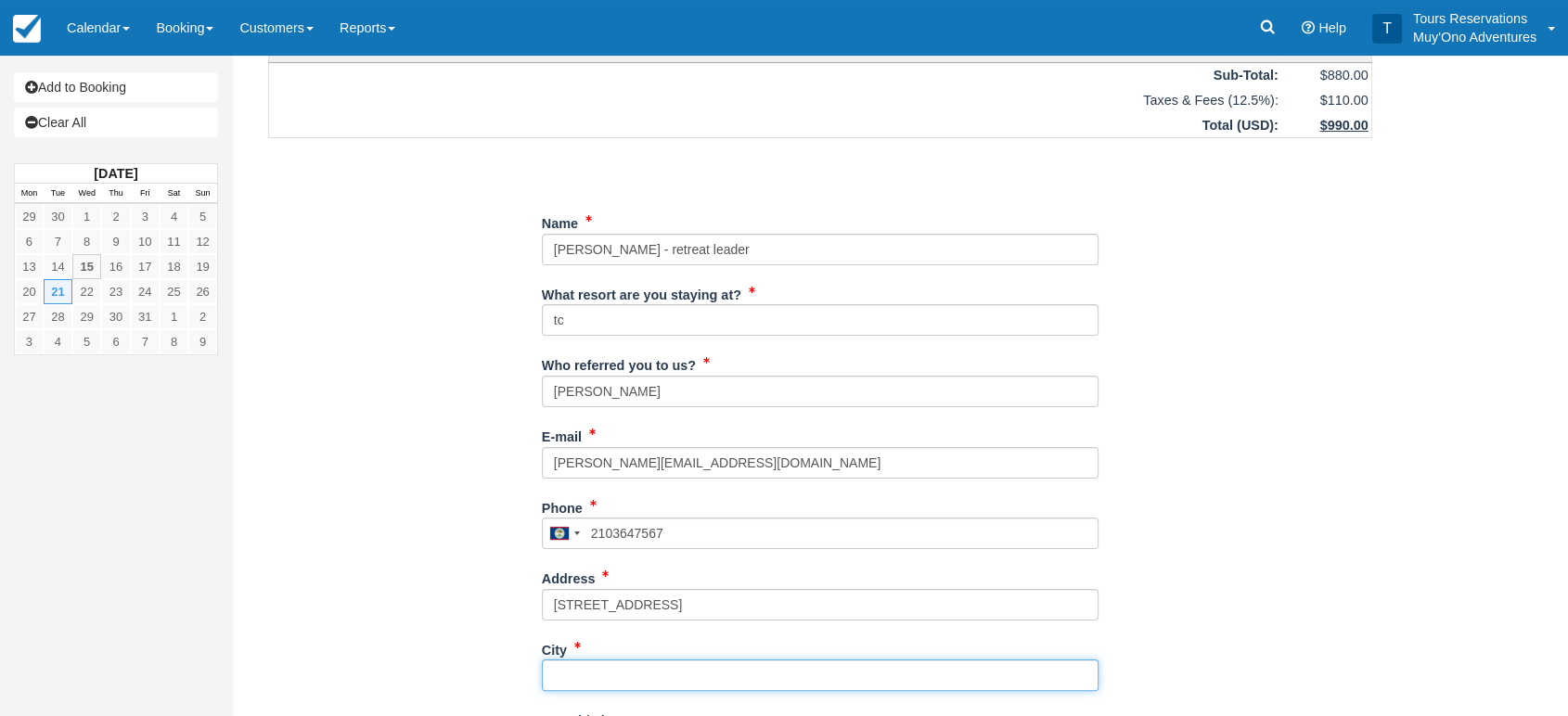
type input "Buda"
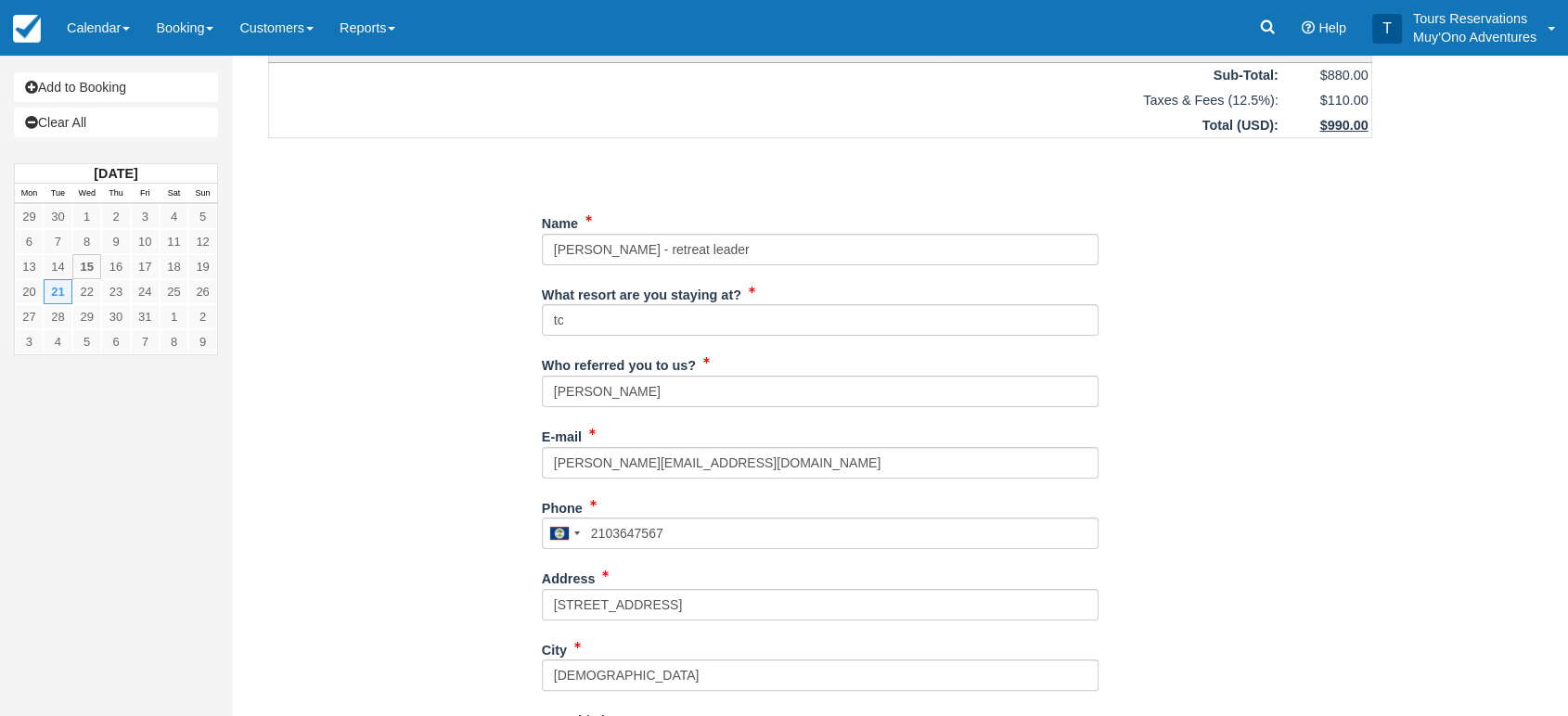
type input "78610"
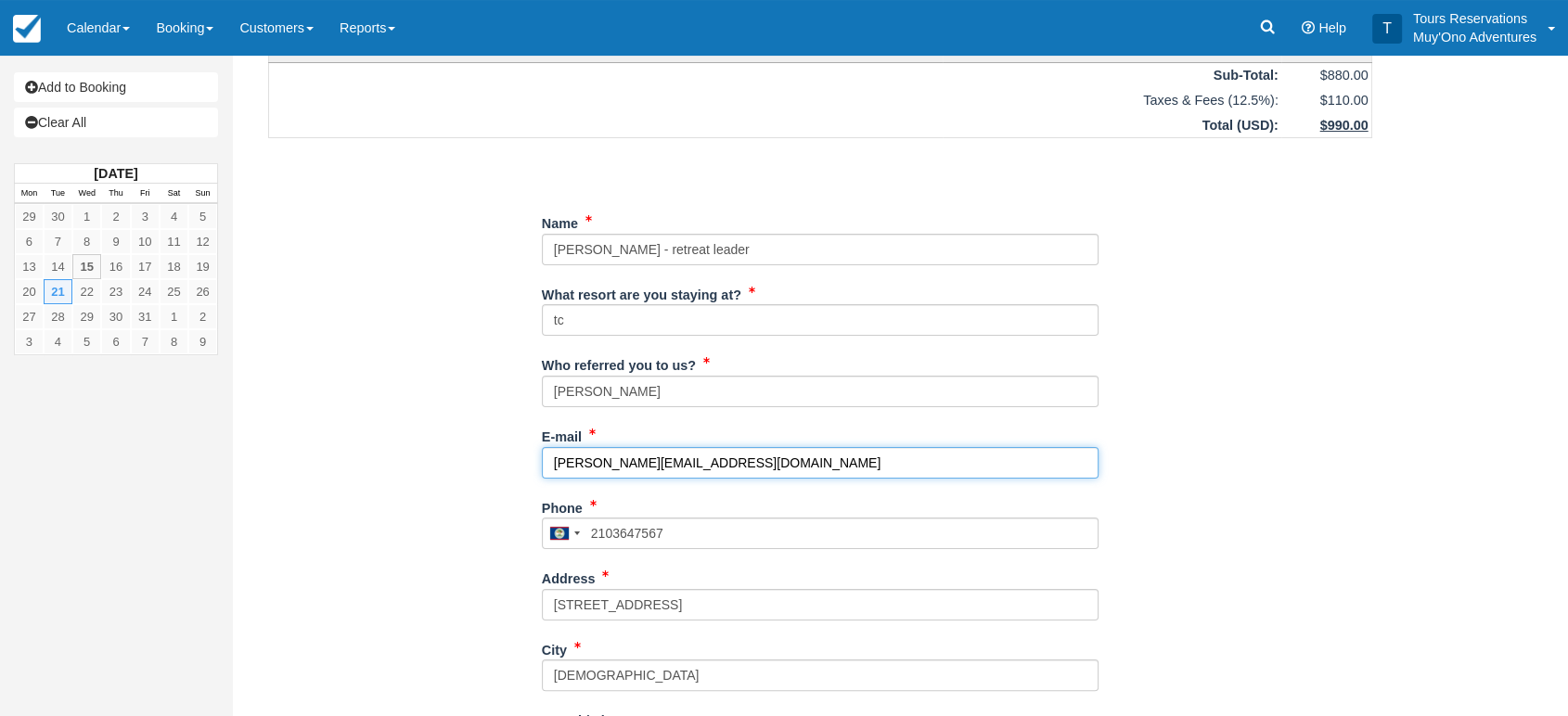
drag, startPoint x: 602, startPoint y: 473, endPoint x: 436, endPoint y: 490, distance: 166.9
click at [436, 490] on div "Item Rate Amount AM - Belize Barrier Reef Dive or Snorkel Tue Oct 21, 2025 08:0…" at bounding box center [820, 608] width 1149 height 1398
type input "[PERSON_NAME][EMAIL_ADDRESS][PERSON_NAME][DOMAIN_NAME]"
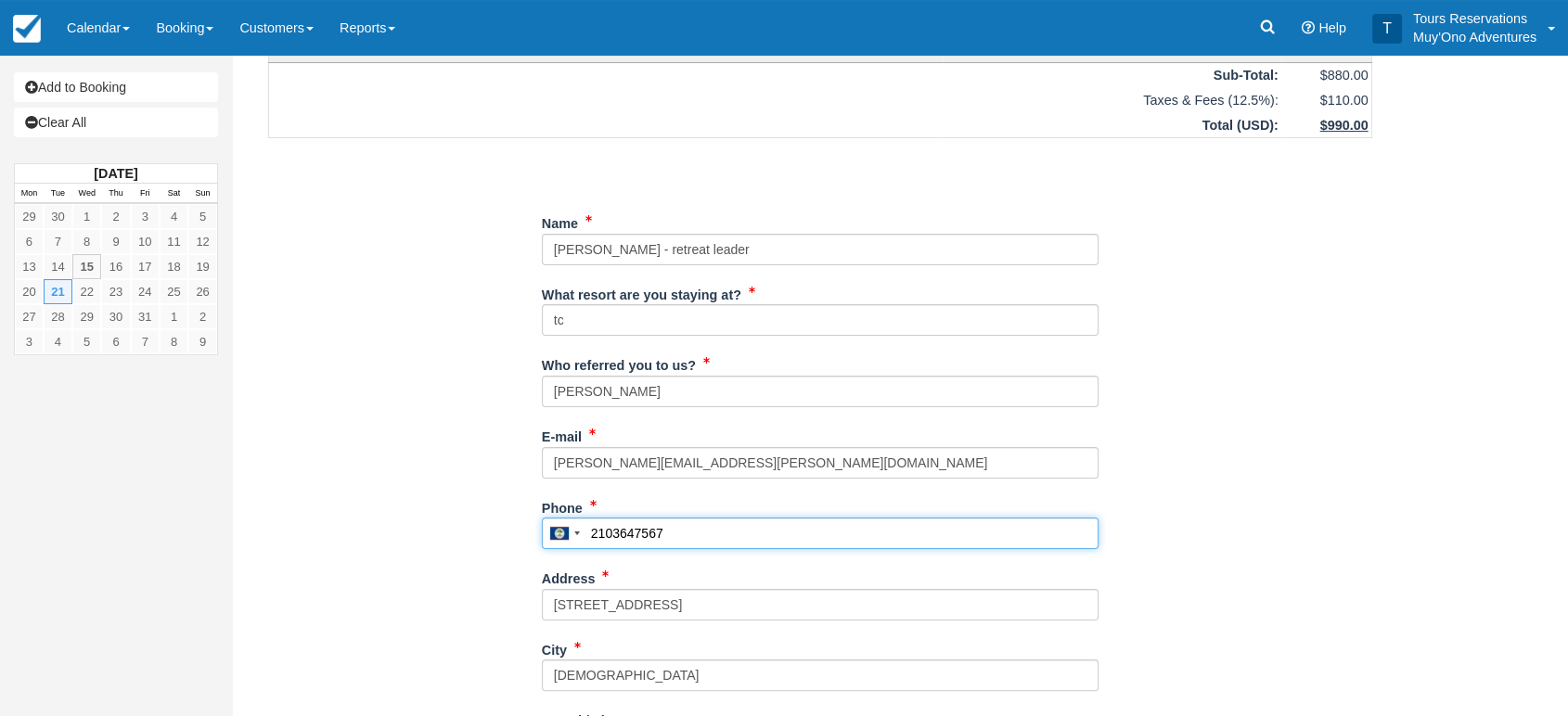
click at [697, 540] on input "2103647567" at bounding box center [820, 534] width 557 height 32
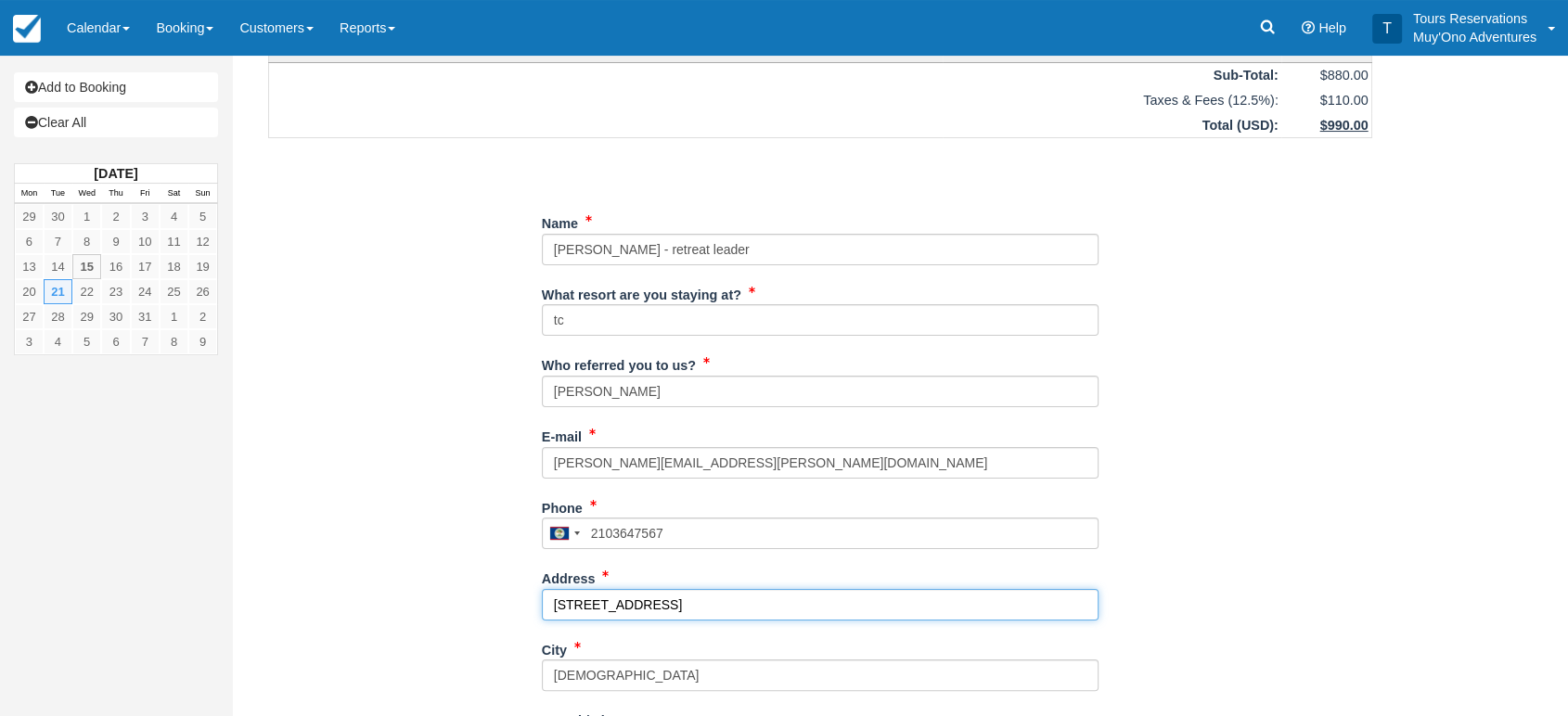
click at [608, 604] on input "639 Stonewood Ln" at bounding box center [820, 605] width 557 height 32
drag, startPoint x: 715, startPoint y: 602, endPoint x: 437, endPoint y: 604, distance: 278.0
click at [432, 611] on div "Item Rate Amount AM - Belize Barrier Reef Dive or Snorkel Tue Oct 21, 2025 08:0…" at bounding box center [820, 608] width 1149 height 1398
type input "00"
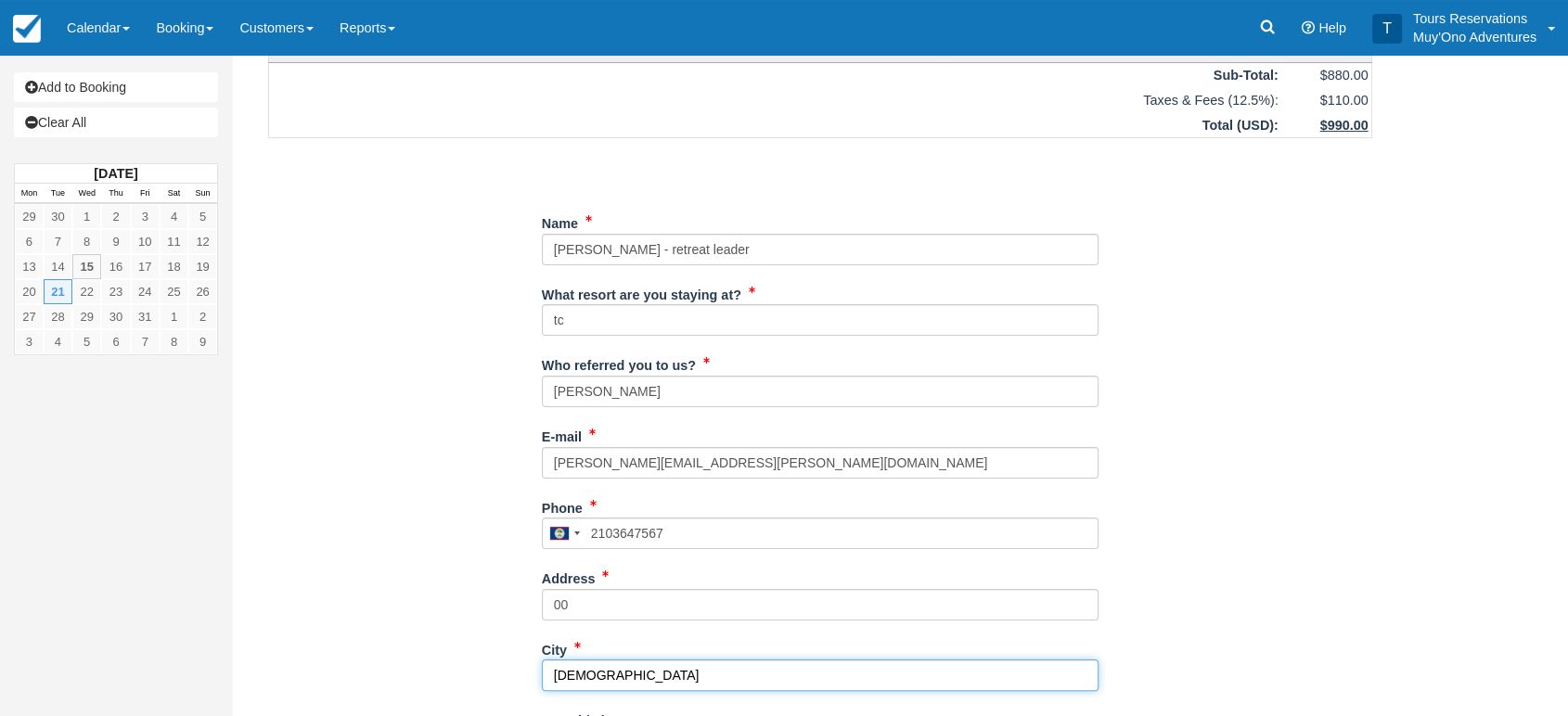
drag, startPoint x: 588, startPoint y: 673, endPoint x: 512, endPoint y: 676, distance: 76.1
click at [505, 684] on div "Item Rate Amount AM - Belize Barrier Reef Dive or Snorkel Tue Oct 21, 2025 08:0…" at bounding box center [820, 608] width 1149 height 1398
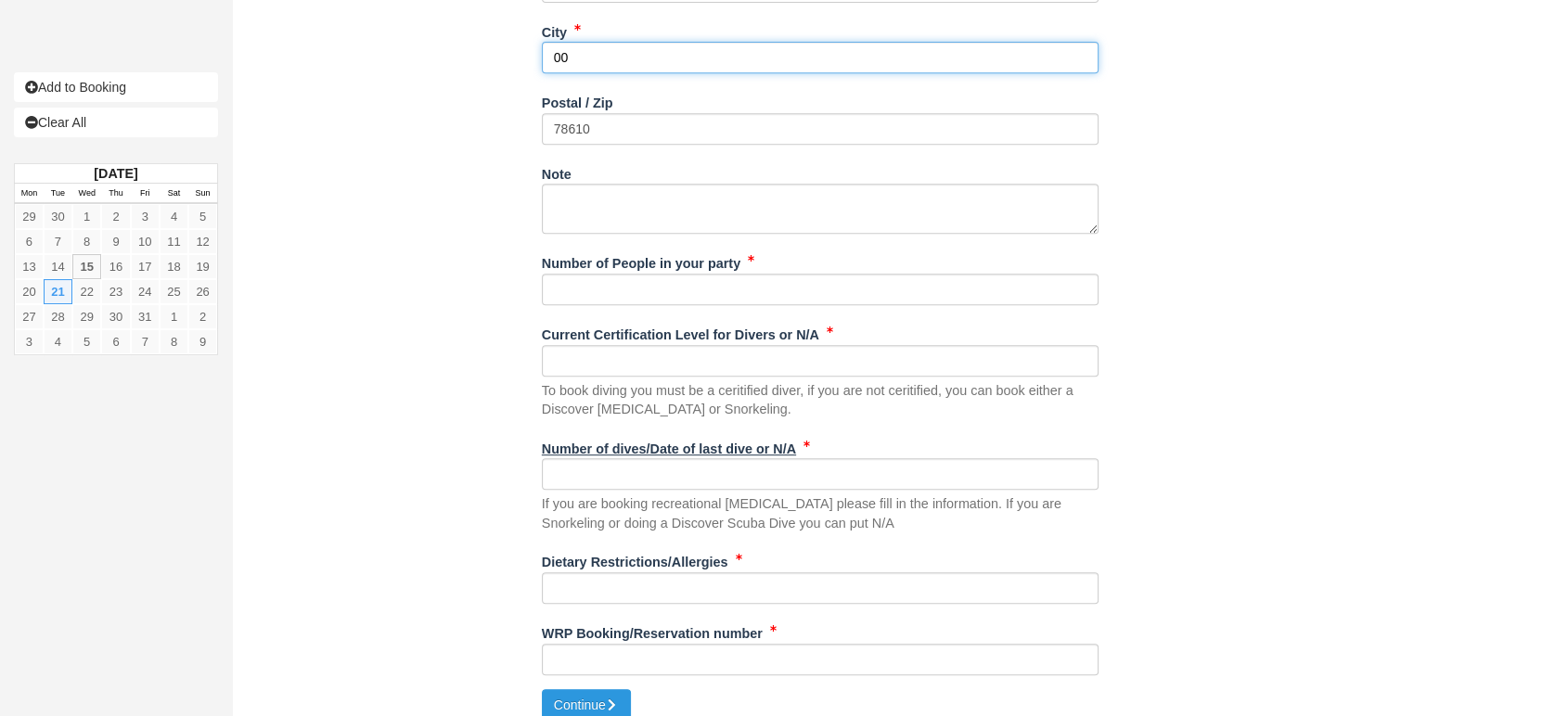
scroll to position [824, 0]
type input "00"
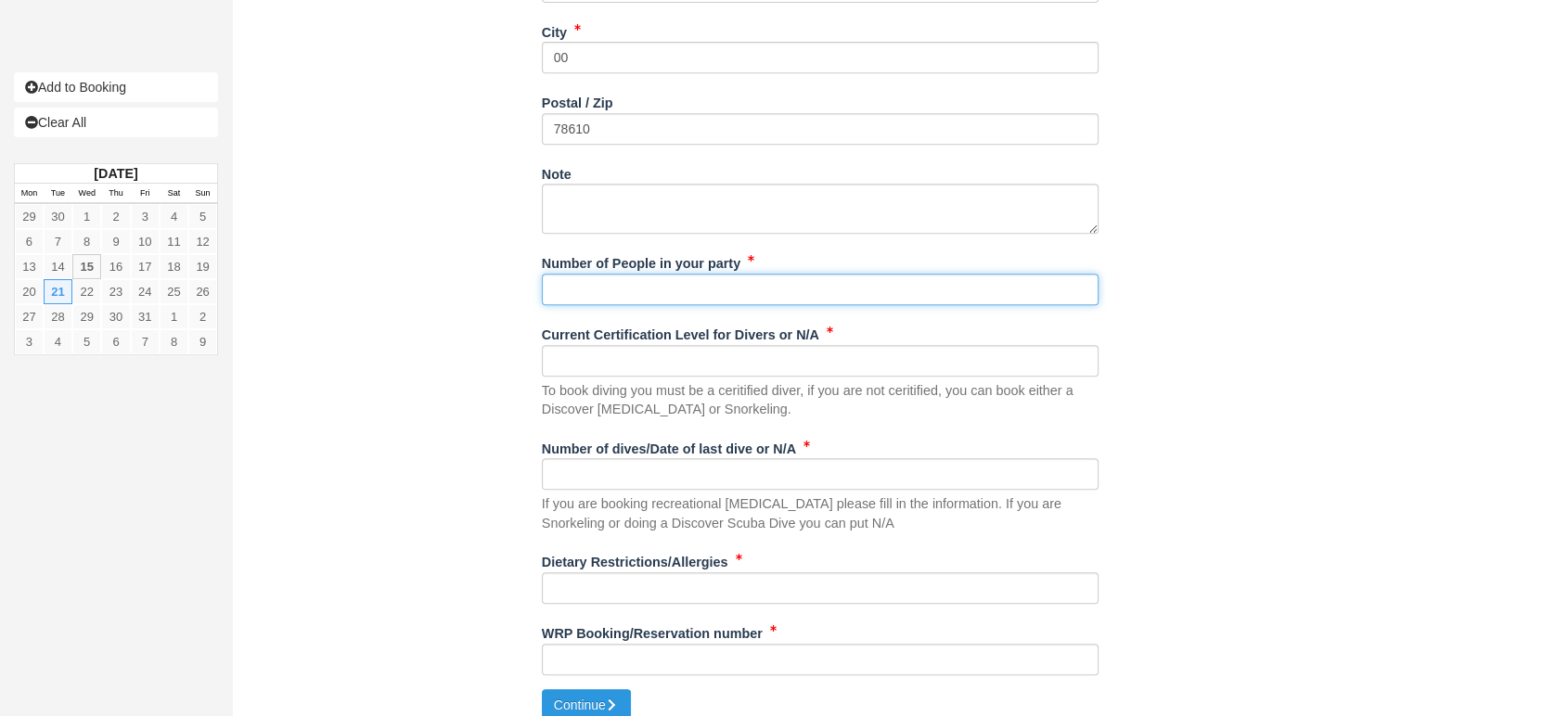
click at [634, 299] on input "Number of People in your party" at bounding box center [820, 289] width 557 height 32
type input "9"
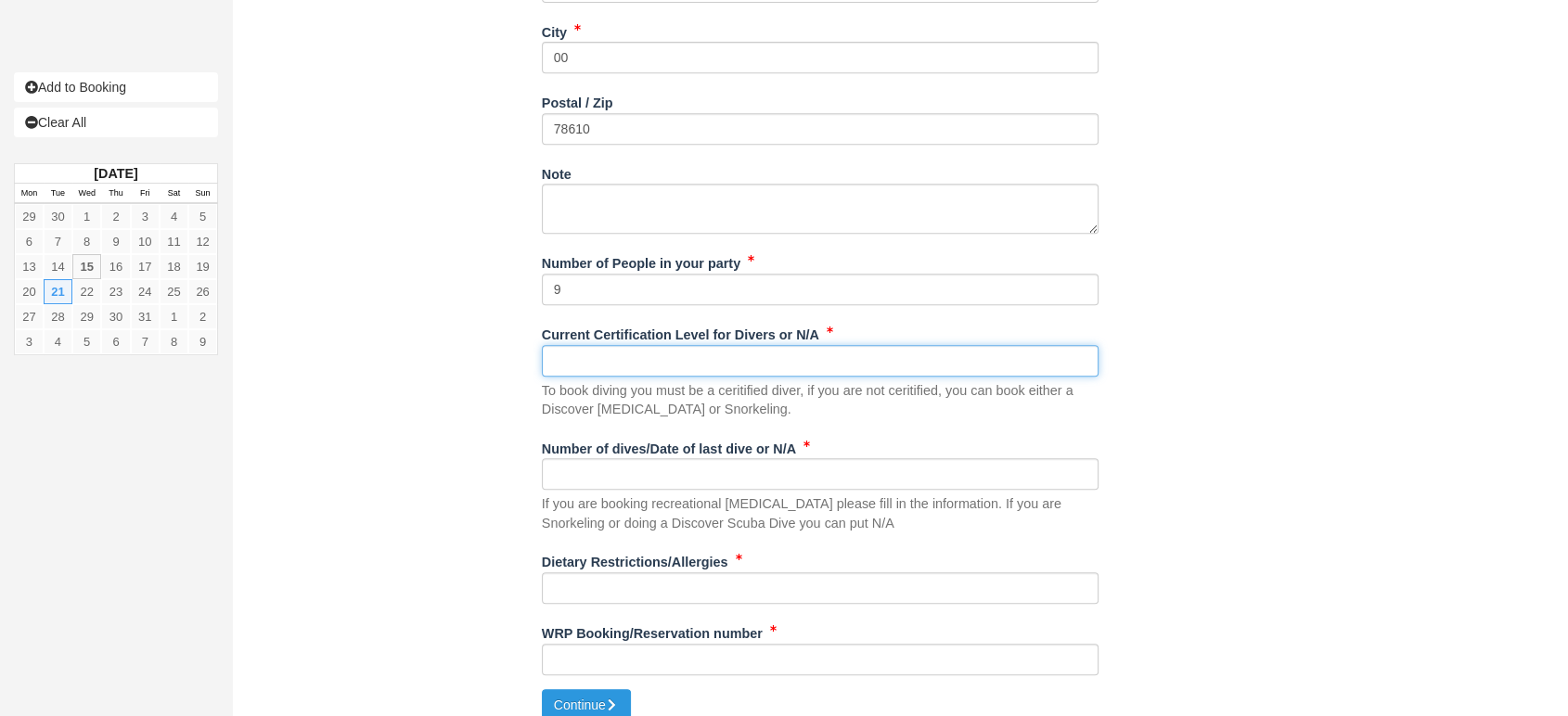
click at [626, 355] on input "Current Certification Level for Divers or N/A" at bounding box center [820, 360] width 557 height 32
type input "see waviers"
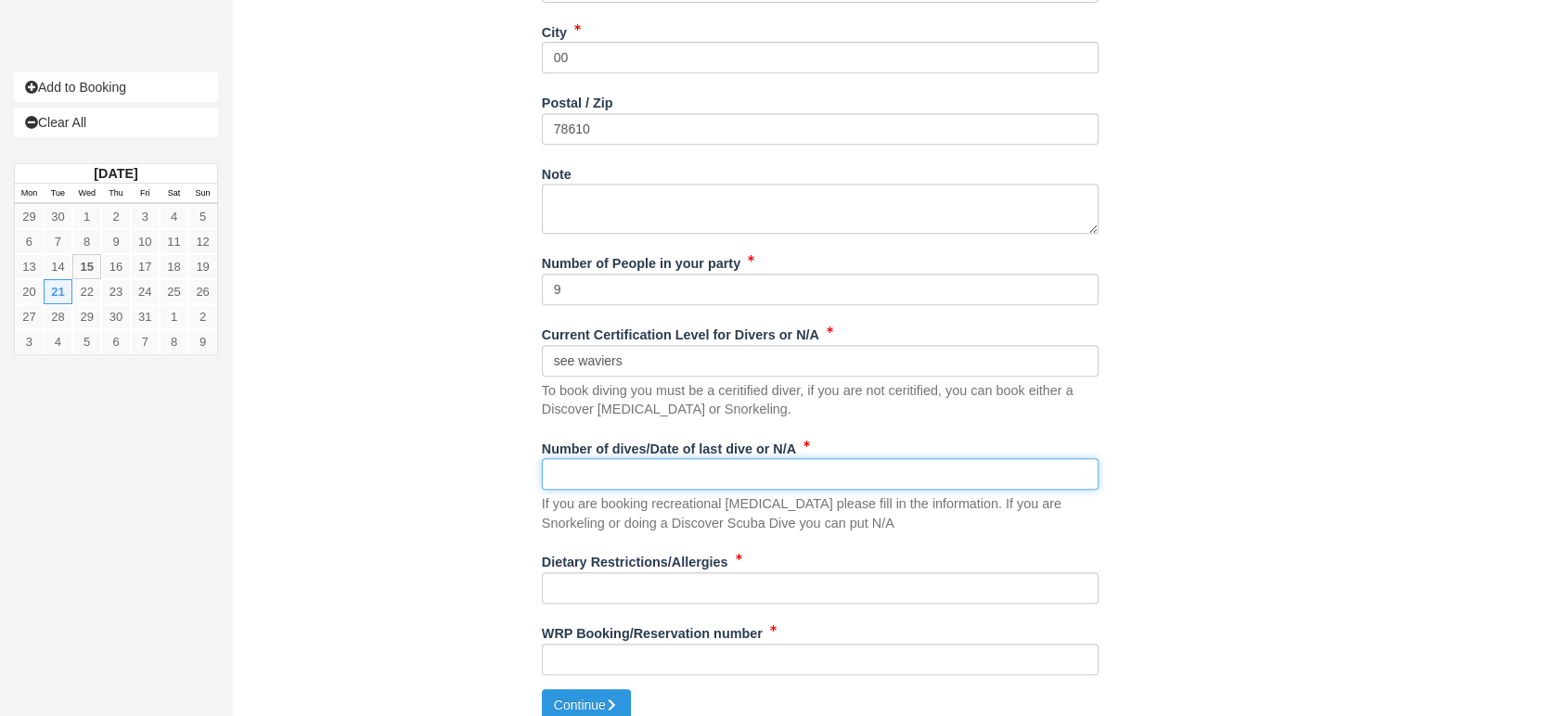
click at [612, 464] on input "Number of dives/Date of last dive or N/A" at bounding box center [820, 474] width 557 height 32
type input "see waivers"
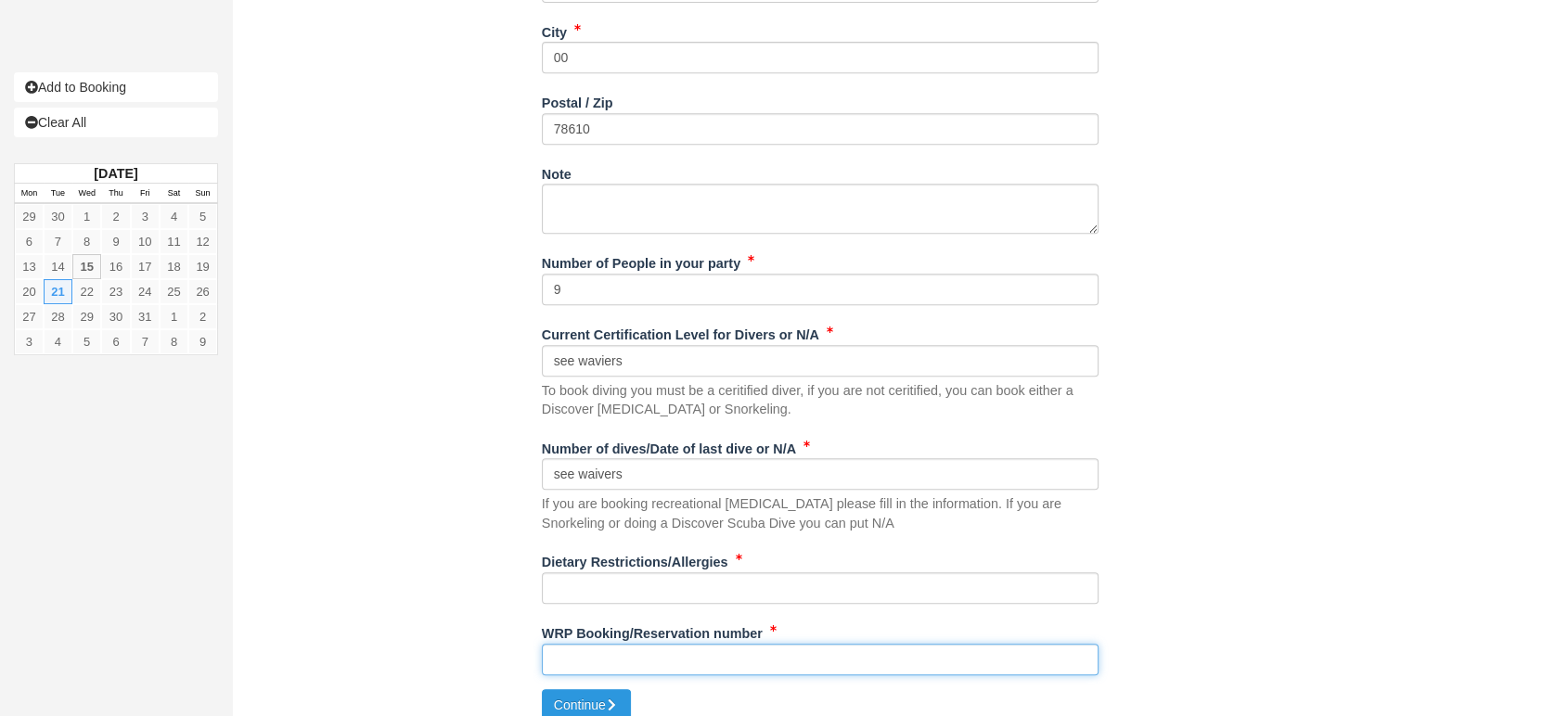
click at [607, 662] on input "WRP Booking/Reservation number" at bounding box center [820, 660] width 557 height 32
paste input "group folio 632494"
type input "group folio 632494"
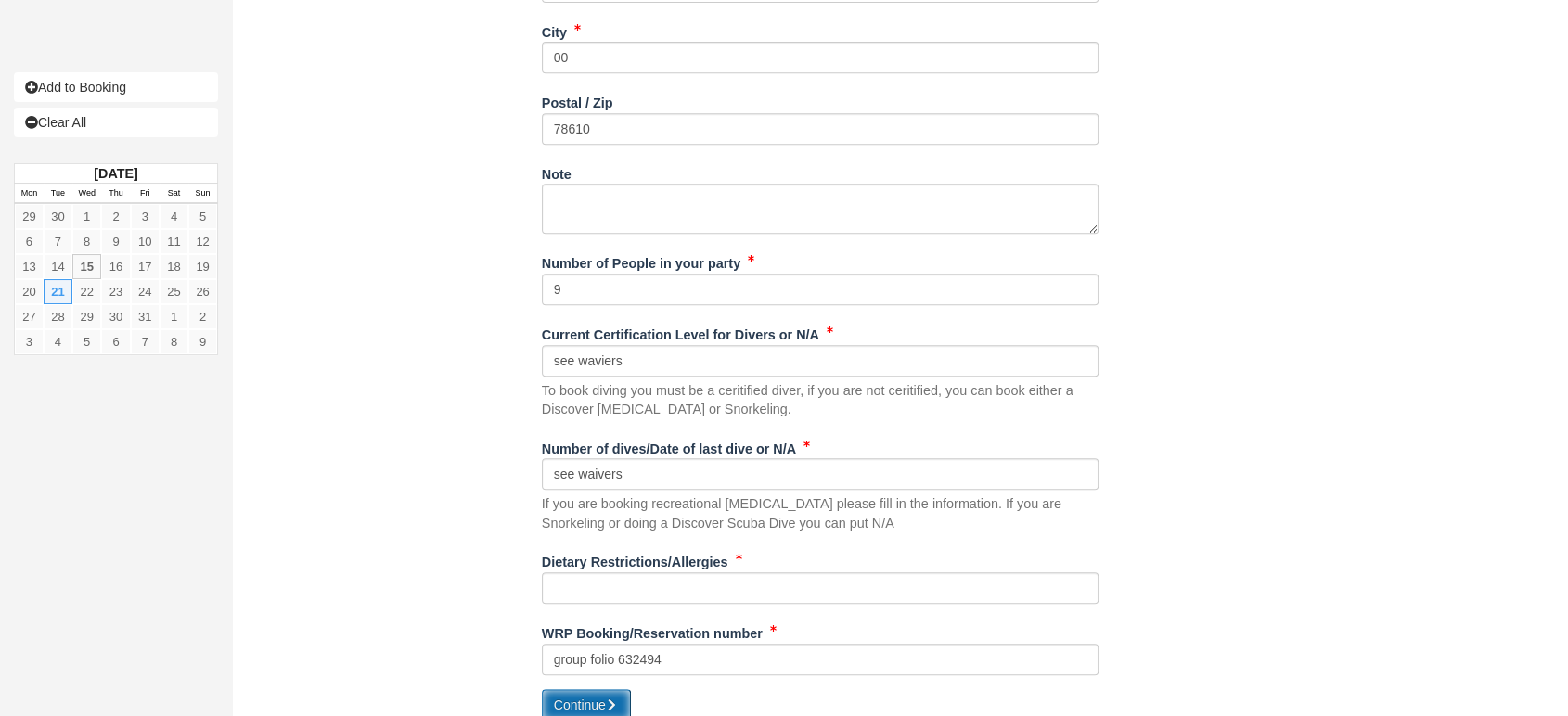
click at [589, 699] on button "Continue" at bounding box center [586, 705] width 89 height 32
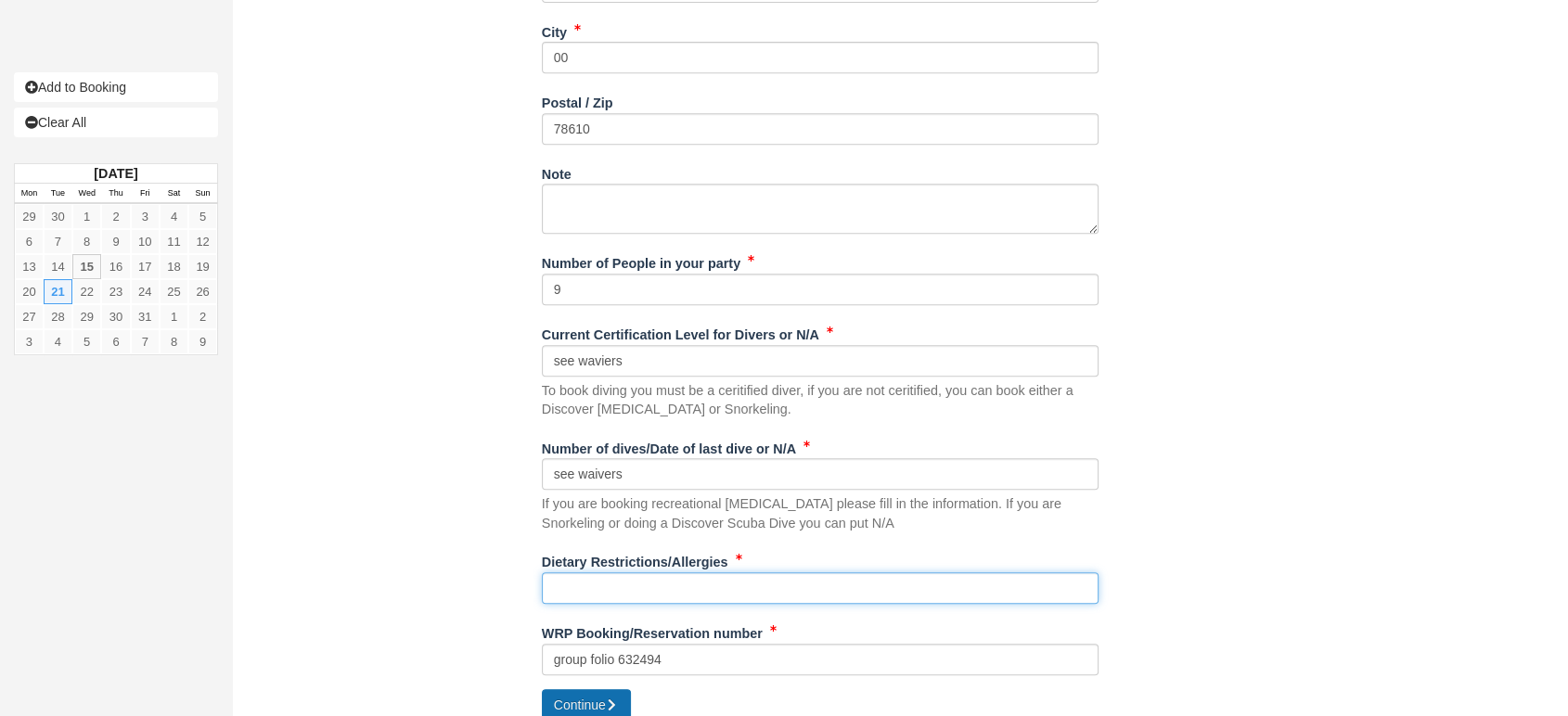
scroll to position [840, 0]
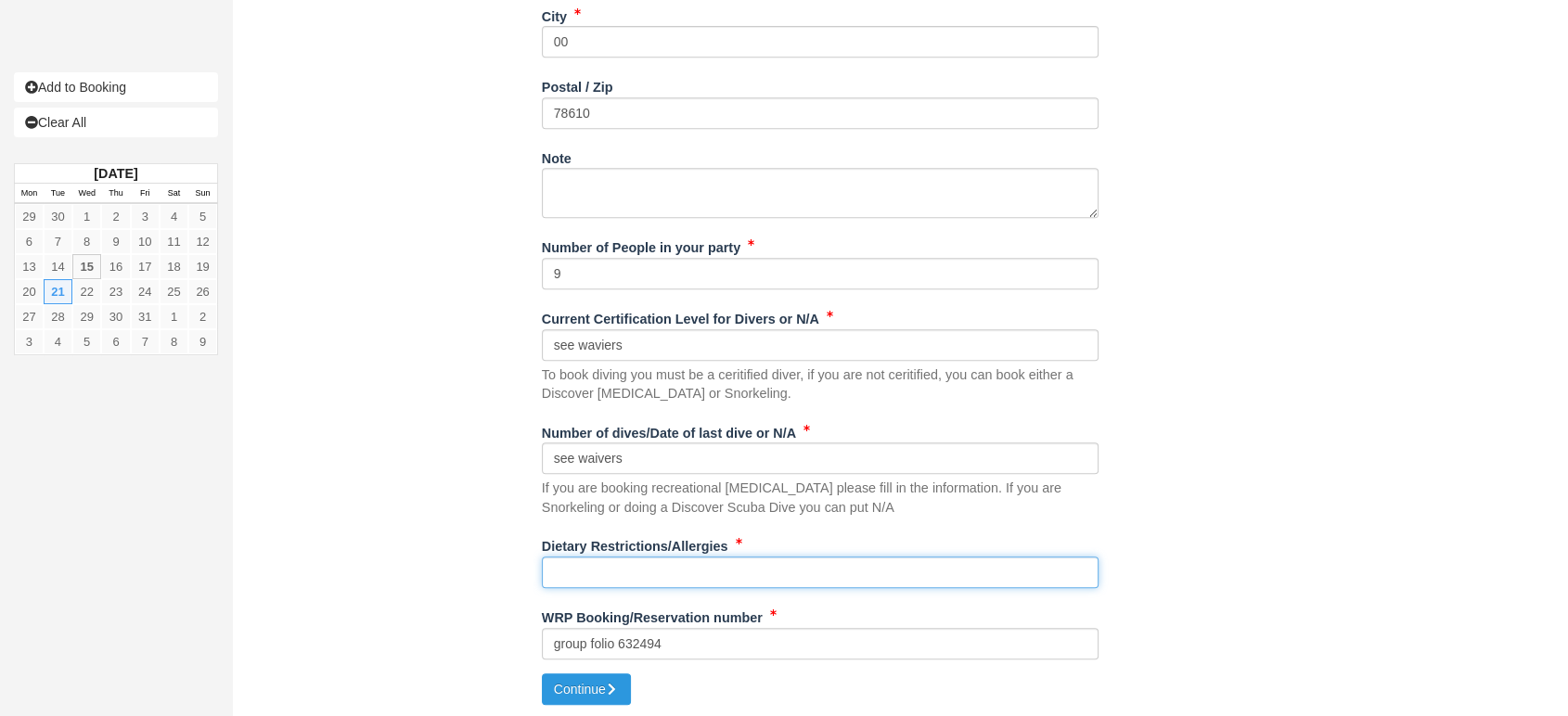
click at [691, 561] on input "Dietary Restrictions/Allergies" at bounding box center [820, 572] width 557 height 32
type input "none"
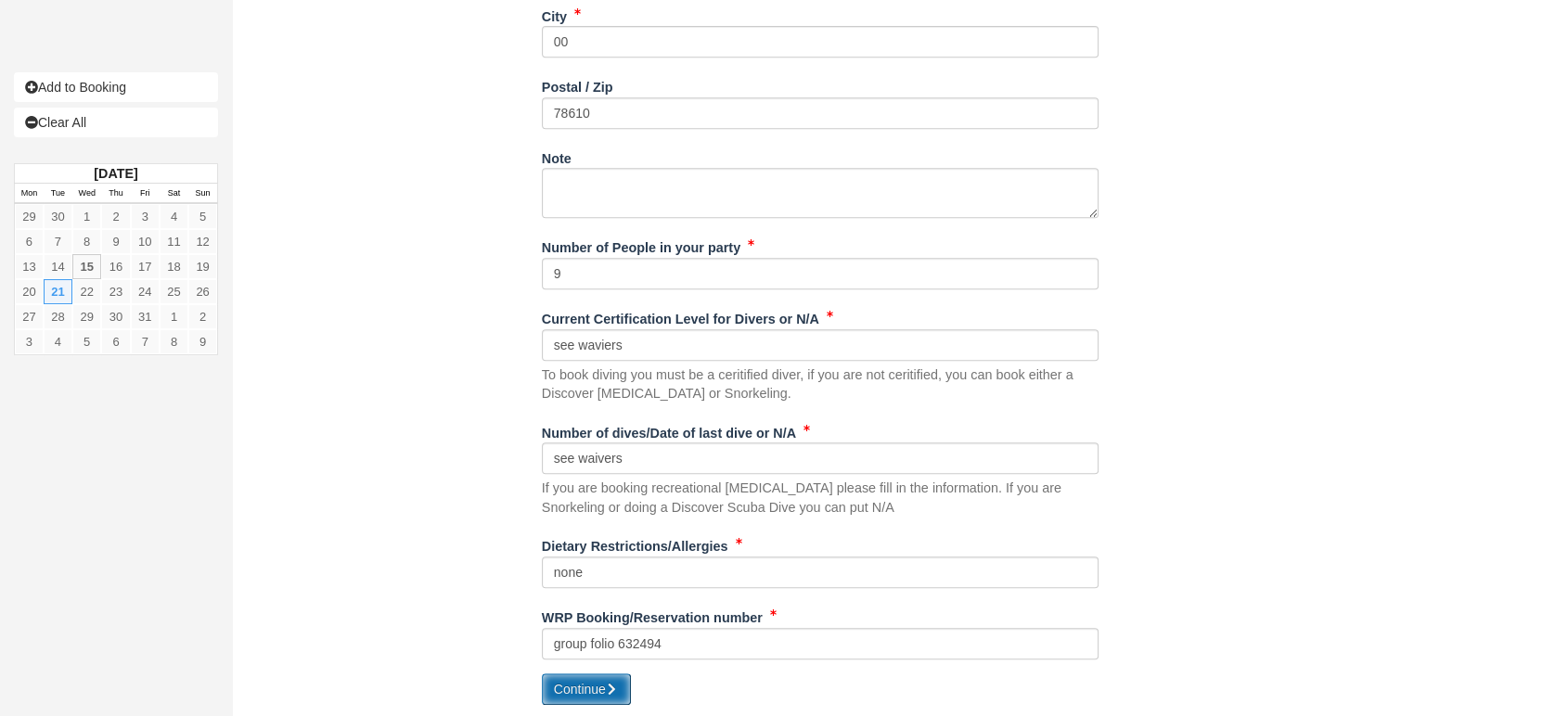
click at [595, 682] on button "Continue" at bounding box center [586, 689] width 89 height 32
type input "+5012103647567"
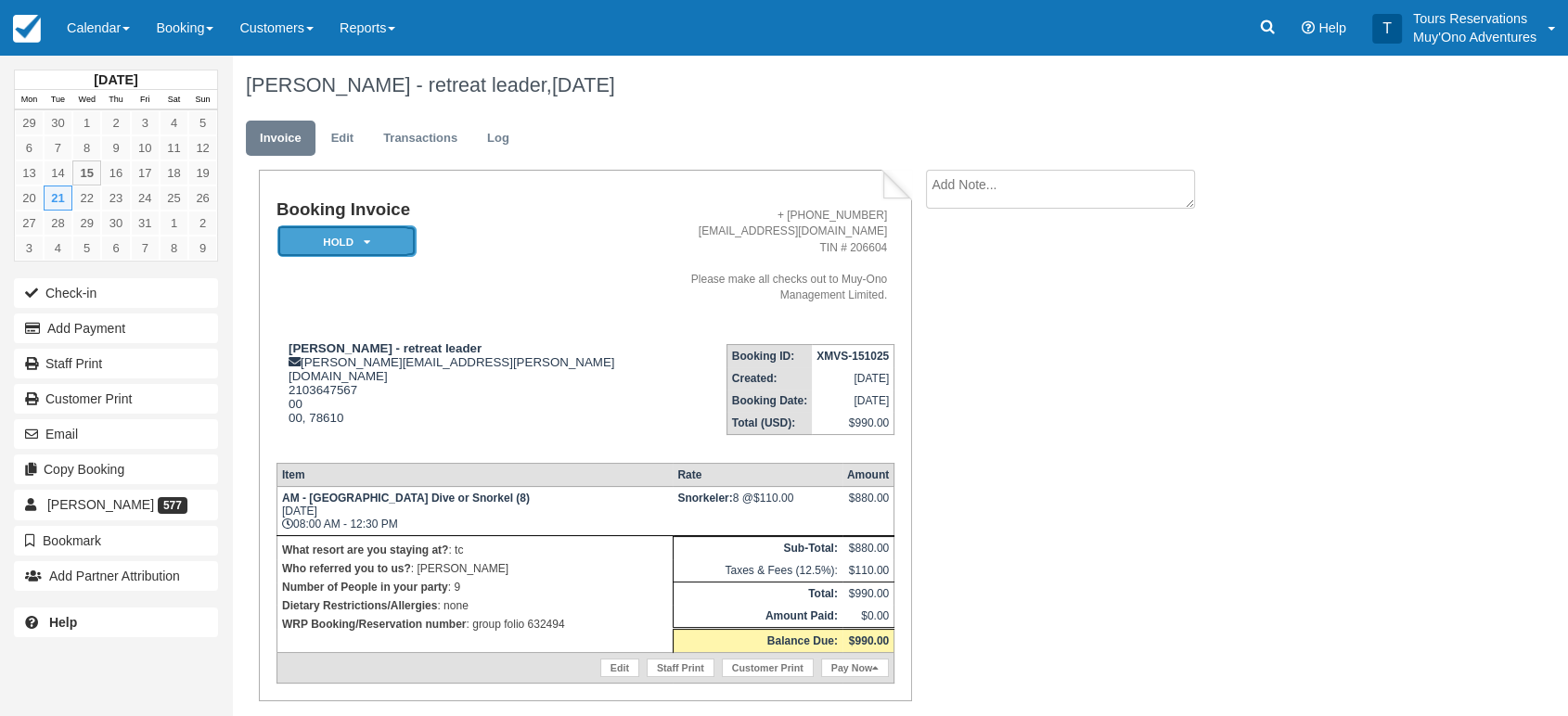
click at [364, 249] on em "HOLD" at bounding box center [347, 242] width 139 height 33
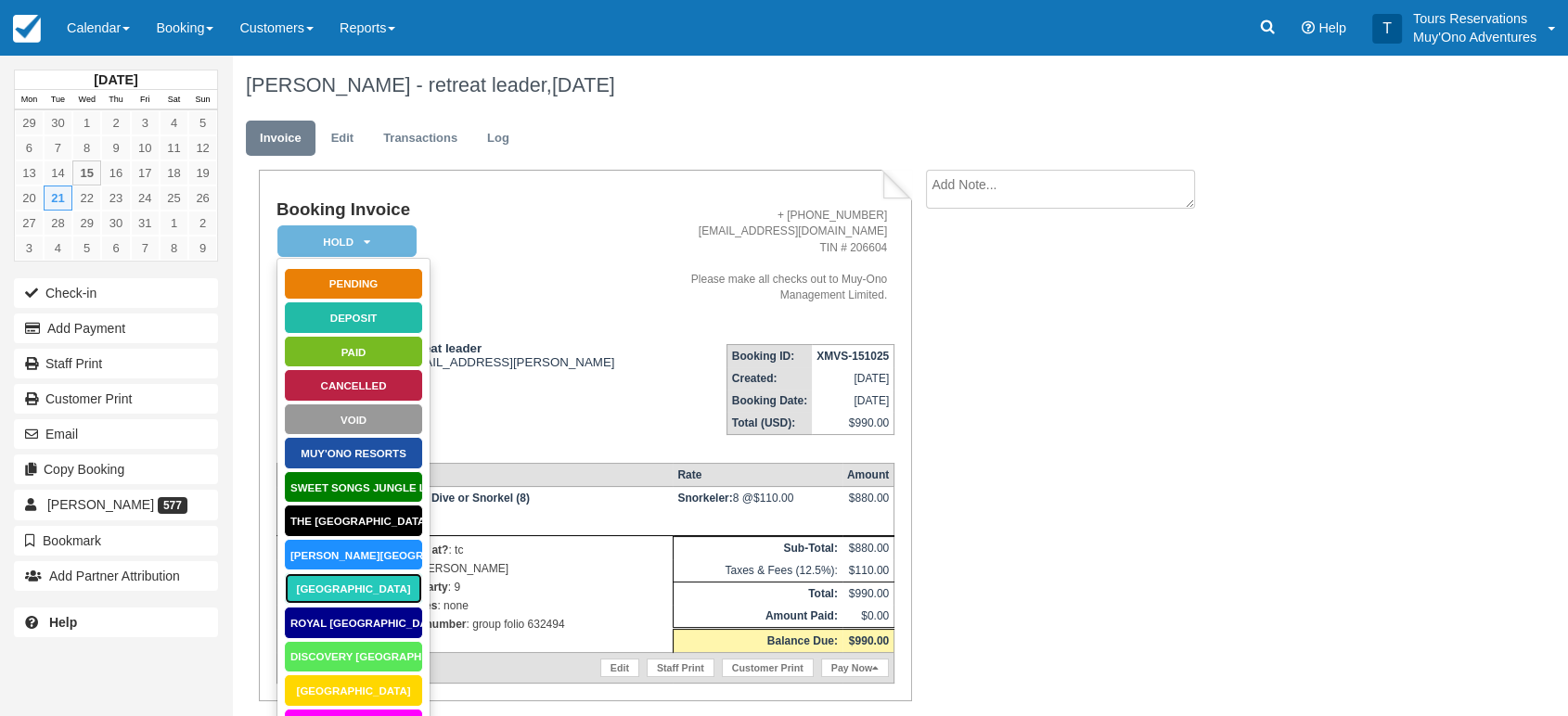
click at [339, 590] on link "[GEOGRAPHIC_DATA]" at bounding box center [354, 588] width 139 height 33
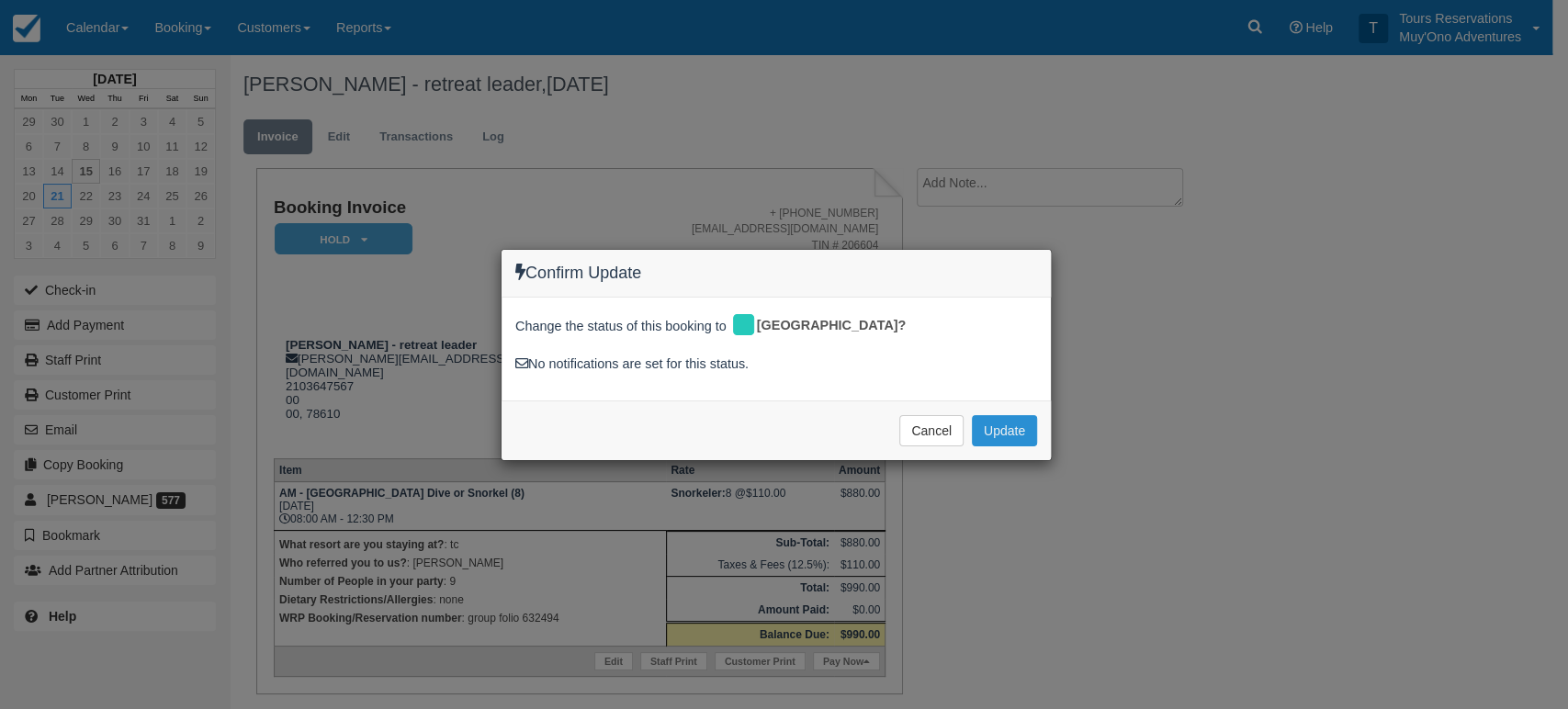
click at [984, 435] on button "Update" at bounding box center [1004, 430] width 66 height 31
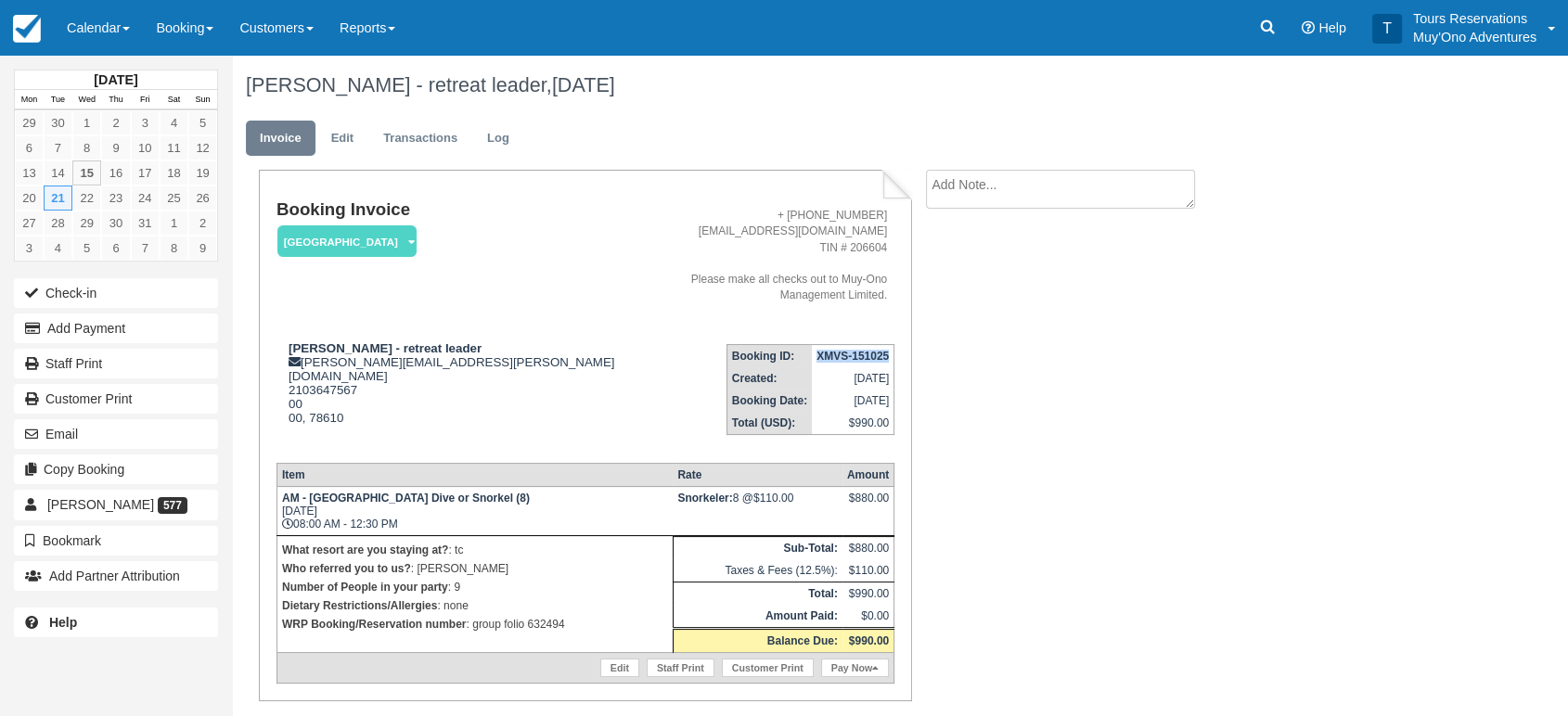
drag, startPoint x: 861, startPoint y: 344, endPoint x: 886, endPoint y: 346, distance: 25.1
click at [889, 347] on td "XMVS-151025" at bounding box center [853, 356] width 82 height 23
click at [329, 139] on link "Edit" at bounding box center [342, 139] width 51 height 37
